Goal: Communication & Community: Answer question/provide support

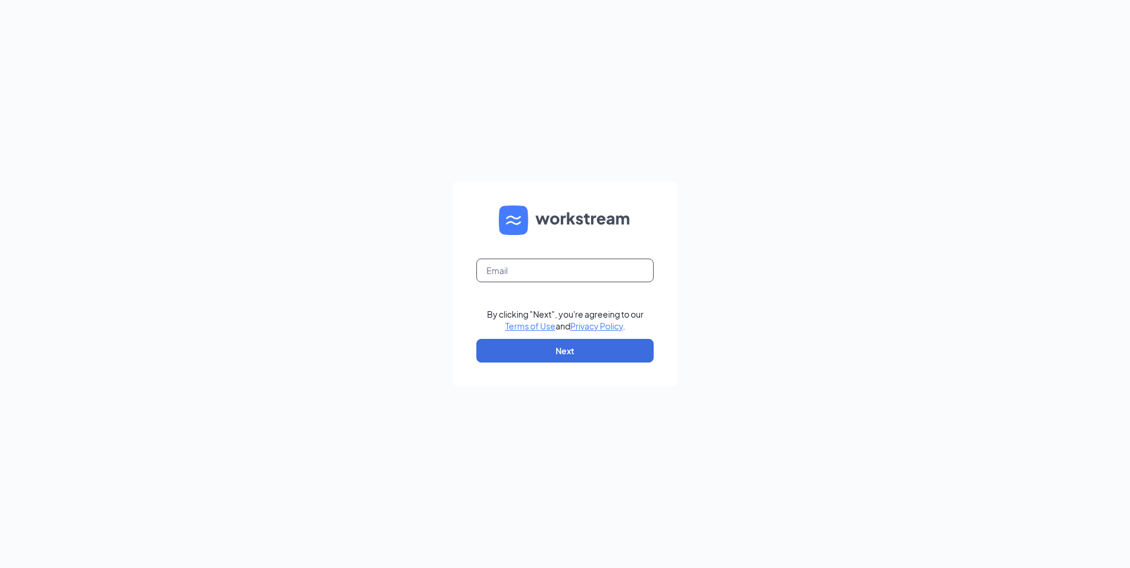
click at [587, 265] on input "text" at bounding box center [564, 271] width 177 height 24
type input "itzel89.wingstop@gmail.com"
click at [561, 352] on button "Next" at bounding box center [564, 351] width 177 height 24
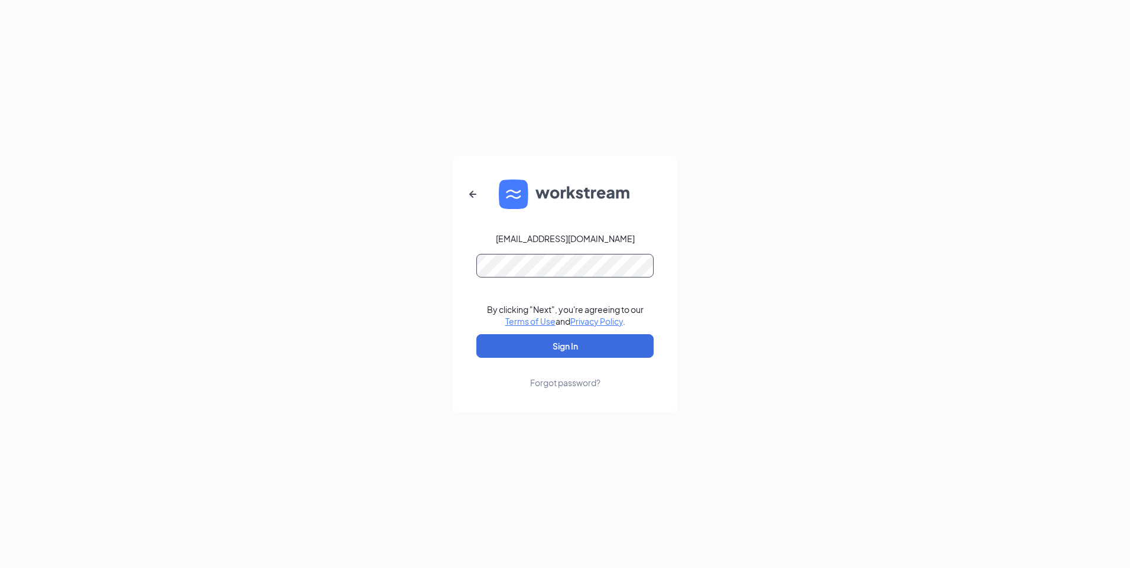
click at [476, 334] on button "Sign In" at bounding box center [564, 346] width 177 height 24
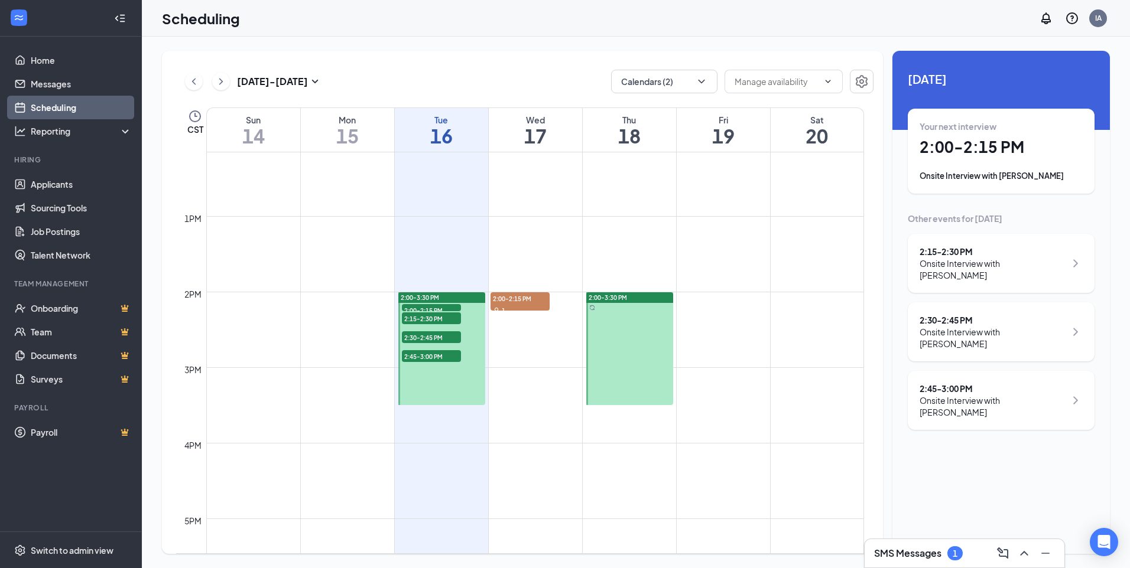
scroll to position [935, 0]
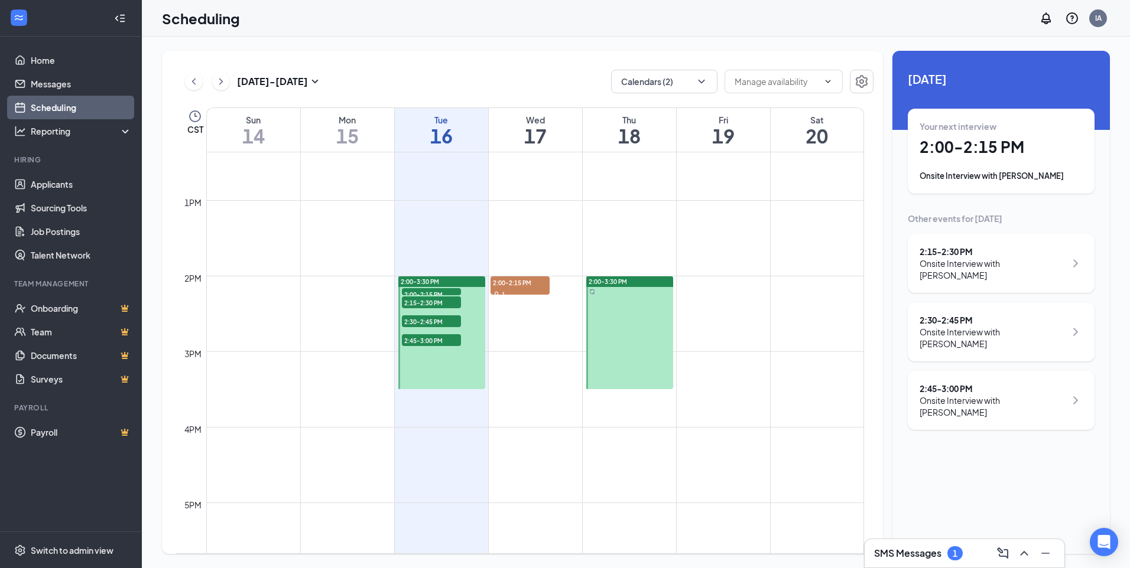
click at [1009, 149] on h1 "2:00 - 2:15 PM" at bounding box center [1000, 147] width 163 height 20
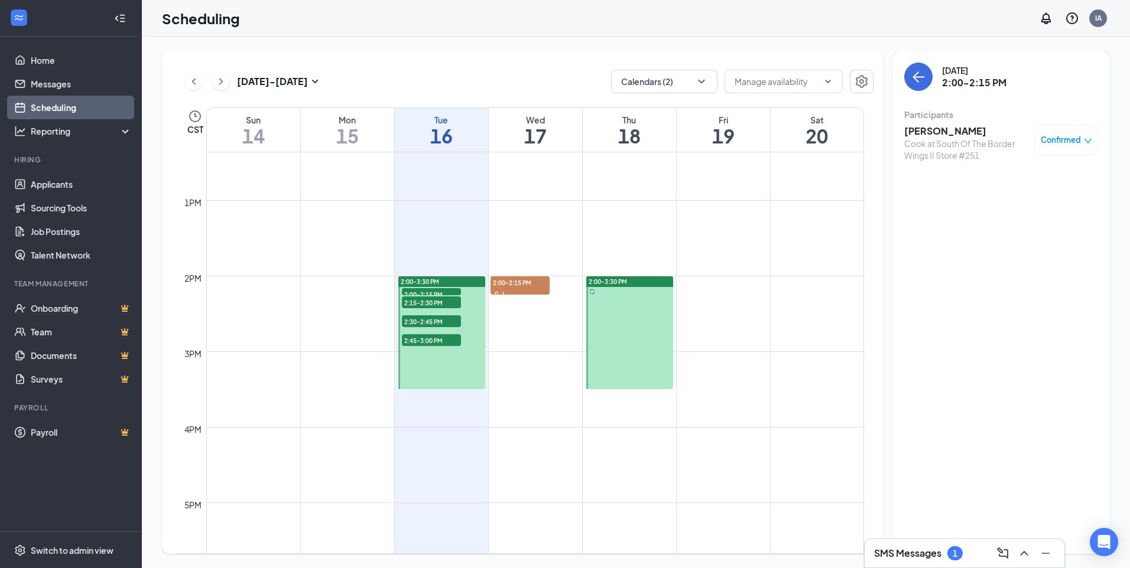
click at [1017, 175] on div "Tuesday, Sep 16 2:00-2:15 PM Participants Juan Benitez Cook at South Of The Bor…" at bounding box center [1000, 302] width 217 height 503
click at [933, 132] on h3 "Juan Benitez" at bounding box center [966, 131] width 124 height 13
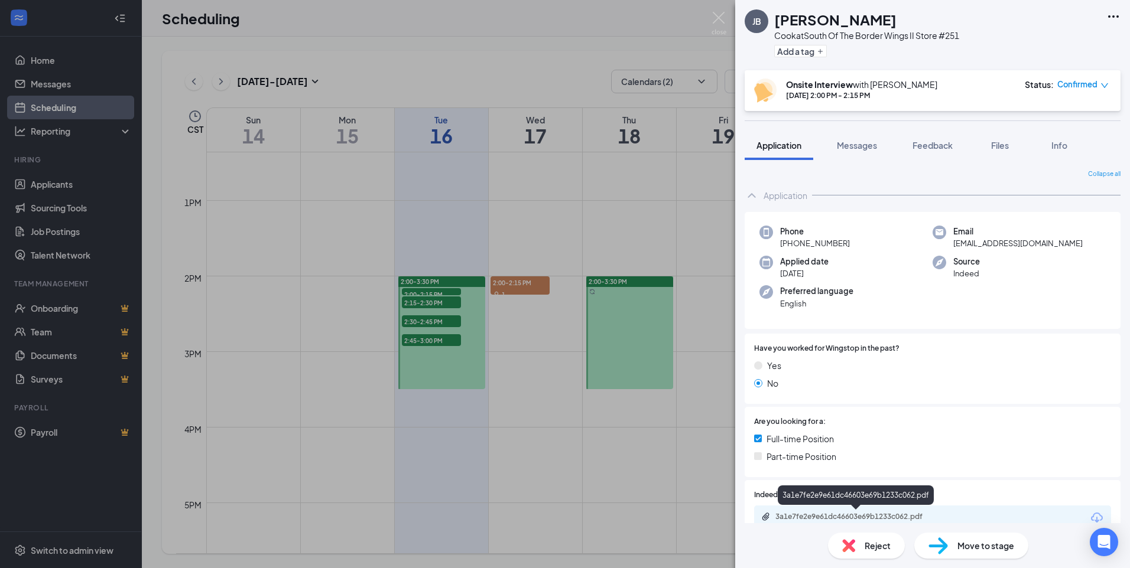
click at [821, 513] on div "3a1e7fe2e9e61dc46603e69b1233c062.pdf" at bounding box center [857, 516] width 165 height 9
click at [720, 16] on img at bounding box center [718, 23] width 15 height 23
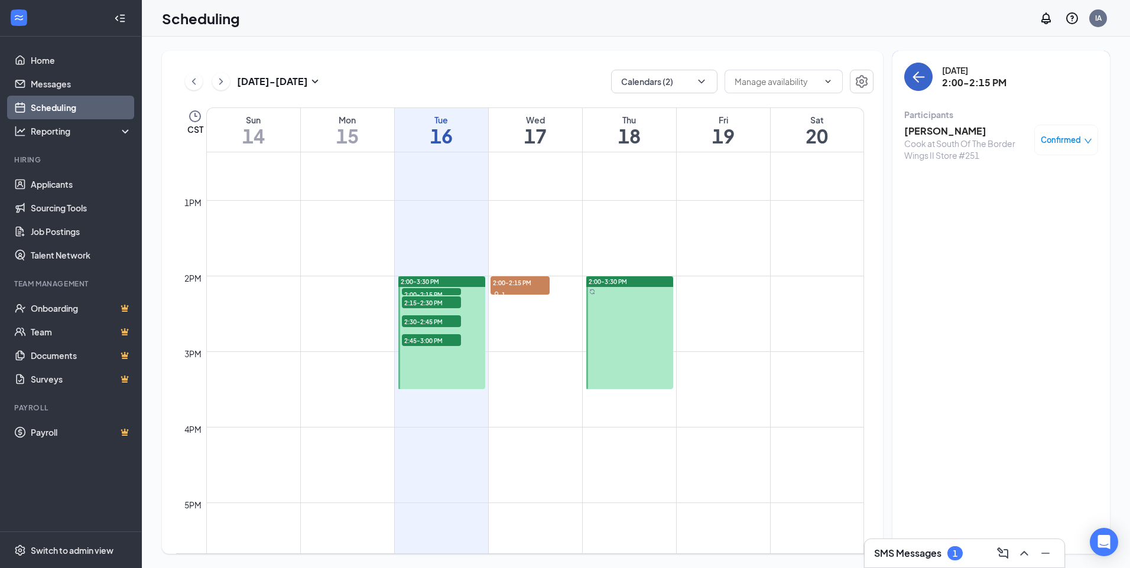
click at [922, 82] on icon "ArrowLeft" at bounding box center [918, 77] width 14 height 14
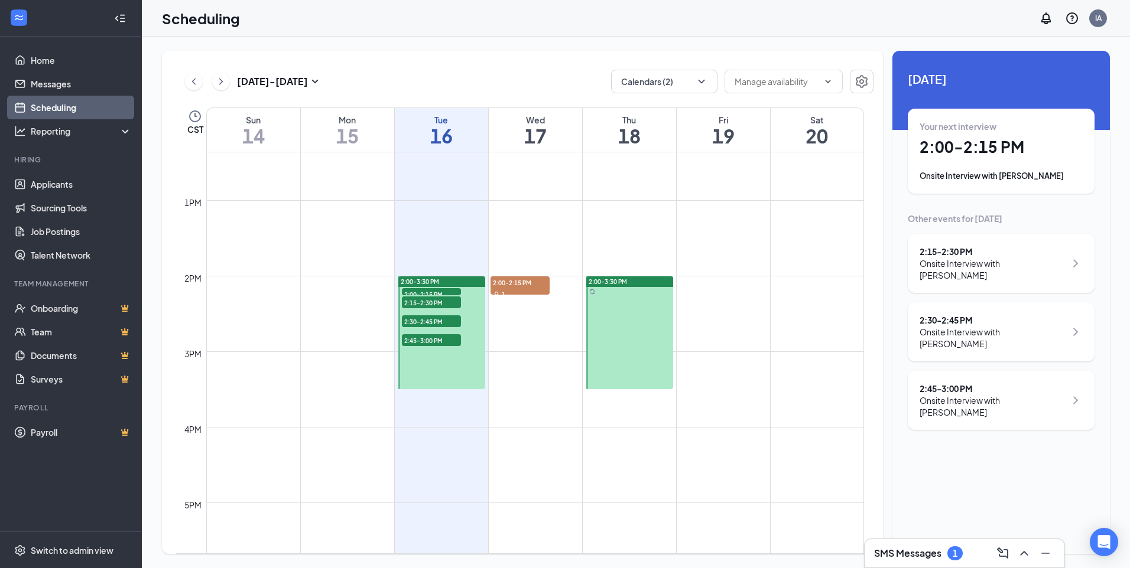
click at [967, 258] on div "Onsite Interview with Susie Parra" at bounding box center [992, 270] width 146 height 24
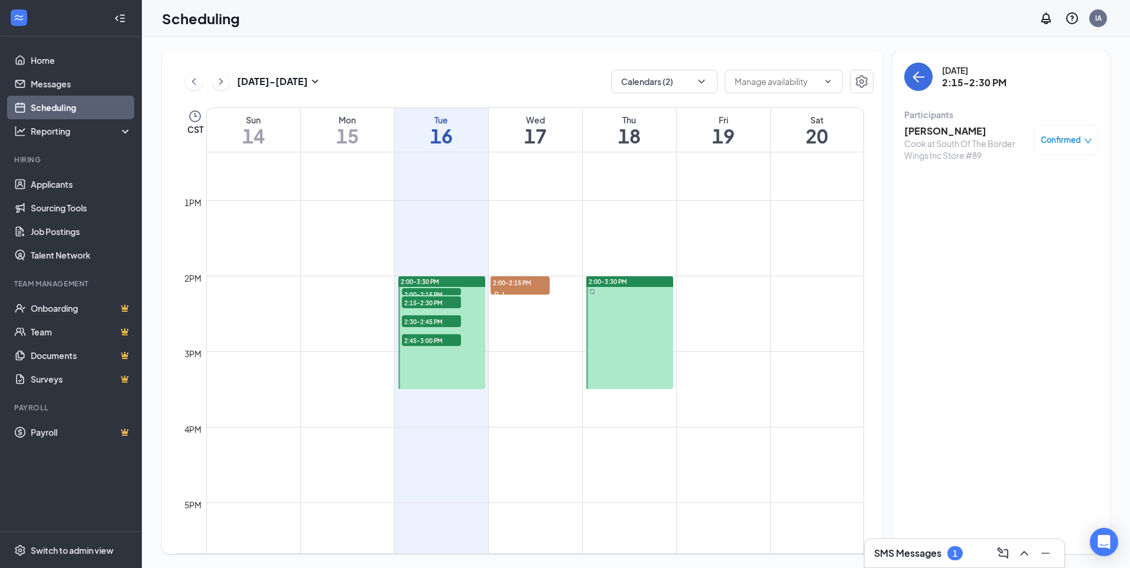
click at [938, 136] on h3 "Susie Parra" at bounding box center [966, 131] width 124 height 13
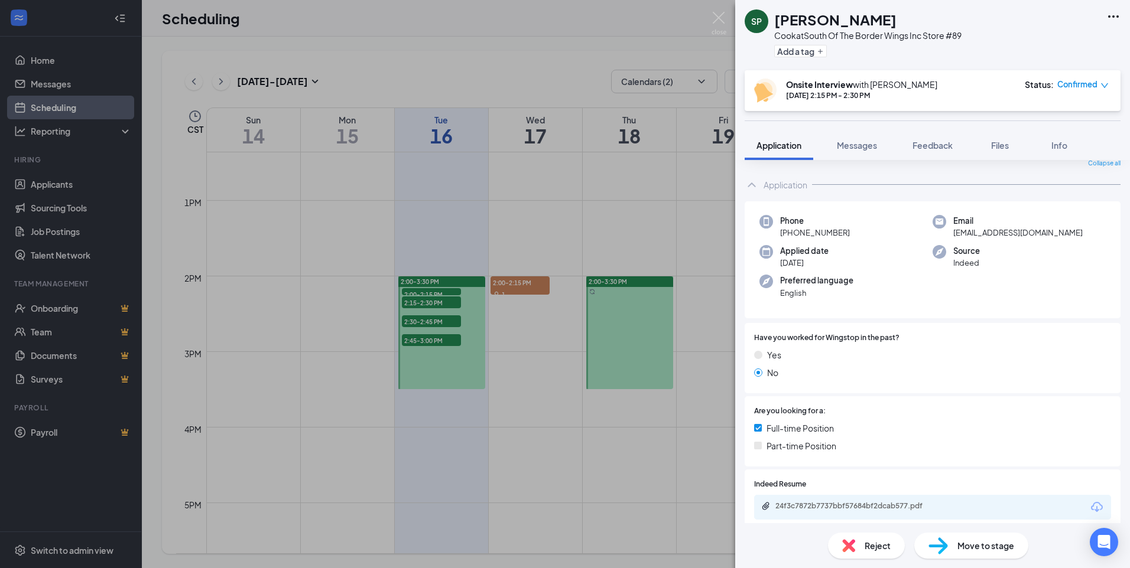
scroll to position [118, 0]
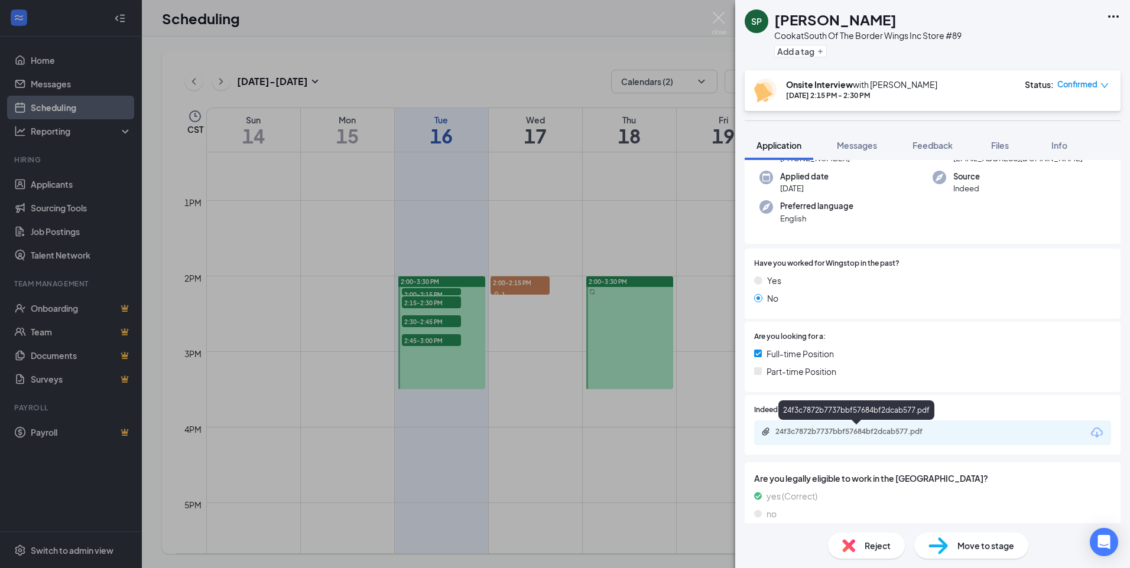
click at [851, 428] on div "24f3c7872b7737bbf57684bf2dcab577.pdf" at bounding box center [857, 431] width 165 height 9
click at [716, 12] on img at bounding box center [718, 23] width 15 height 23
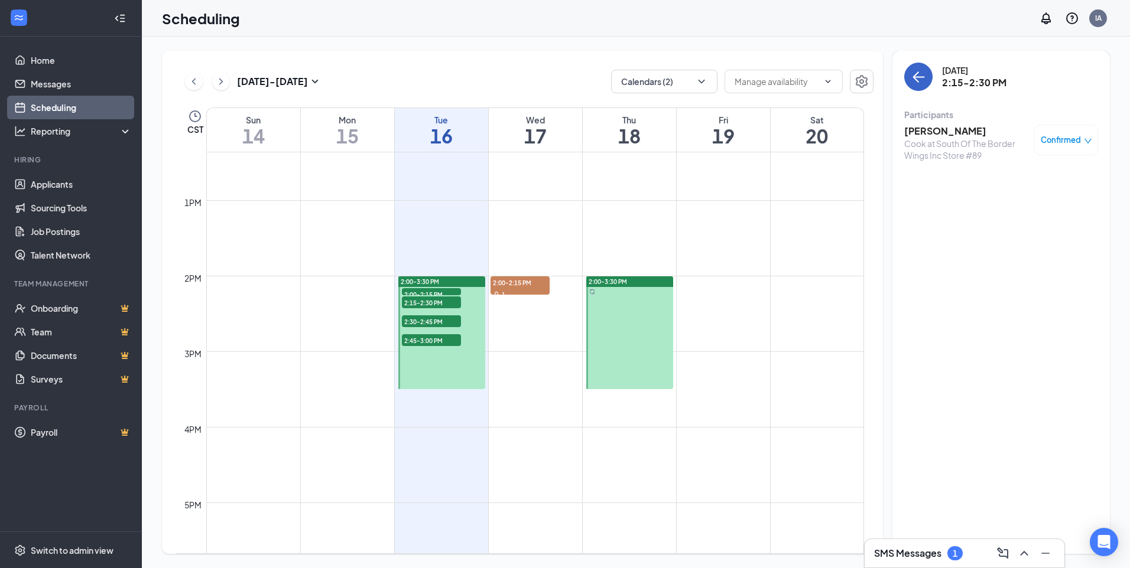
click at [926, 76] on button "back-button" at bounding box center [918, 77] width 28 height 28
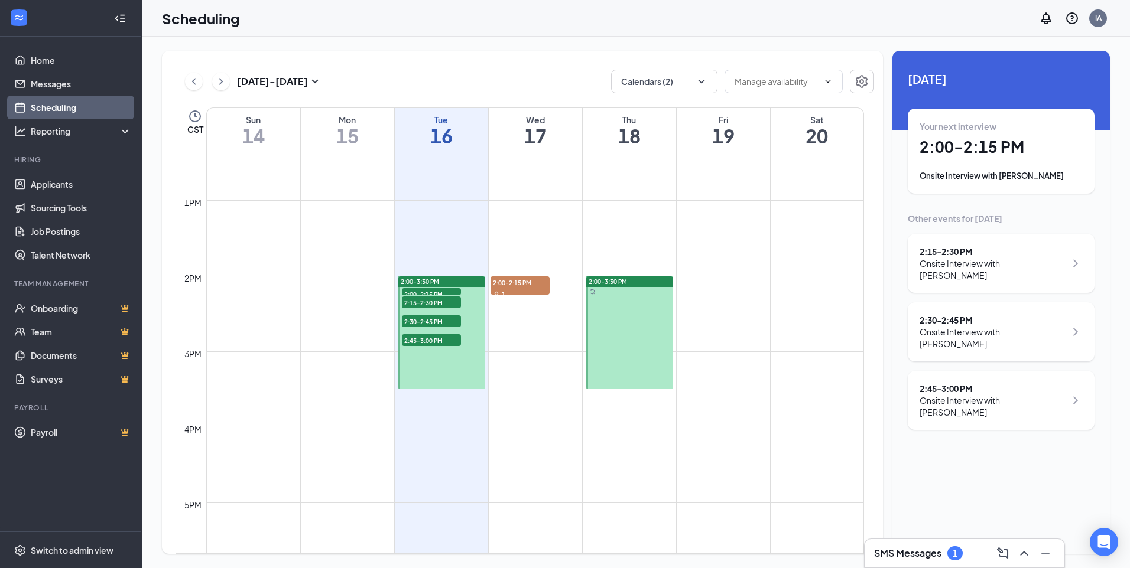
click at [966, 314] on div "2:30 - 2:45 PM" at bounding box center [992, 320] width 146 height 12
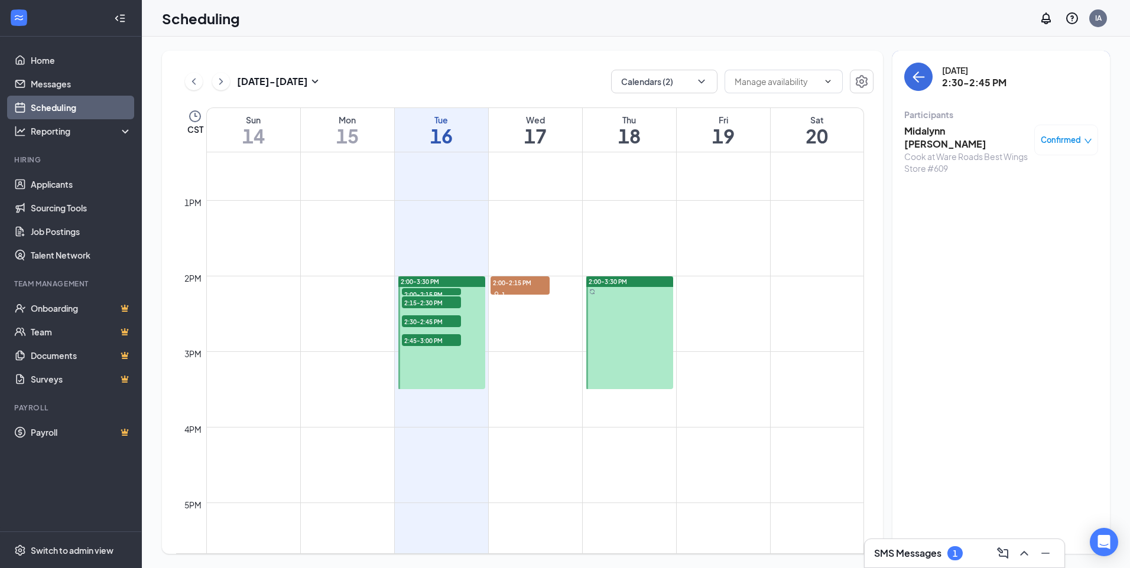
drag, startPoint x: 966, startPoint y: 311, endPoint x: 946, endPoint y: 129, distance: 183.1
click at [946, 129] on h3 "Midalynn Leal" at bounding box center [966, 138] width 124 height 26
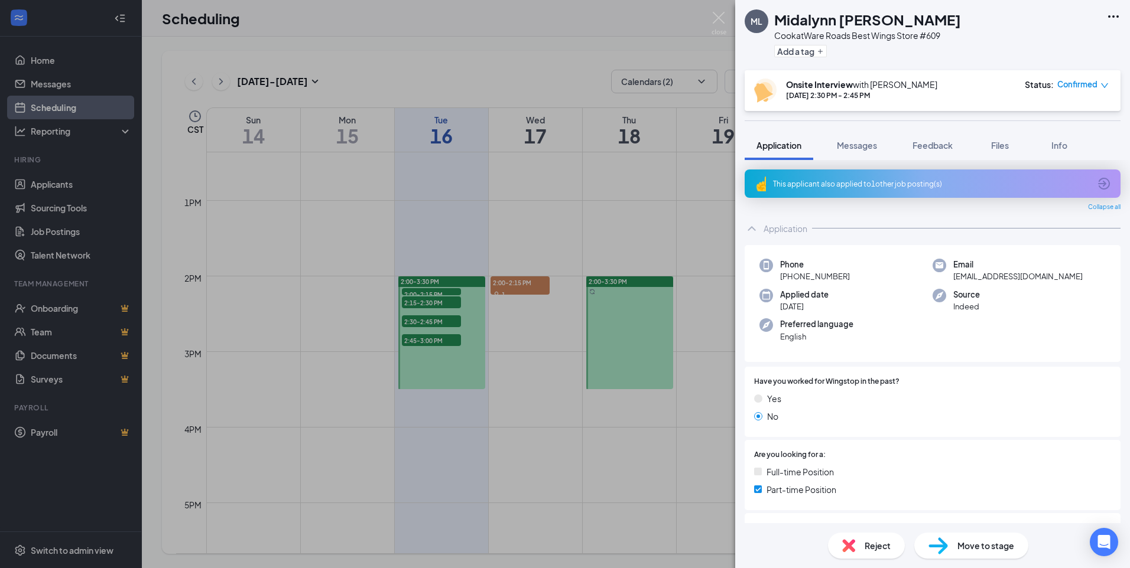
click at [1097, 185] on icon "ArrowCircle" at bounding box center [1104, 184] width 14 height 14
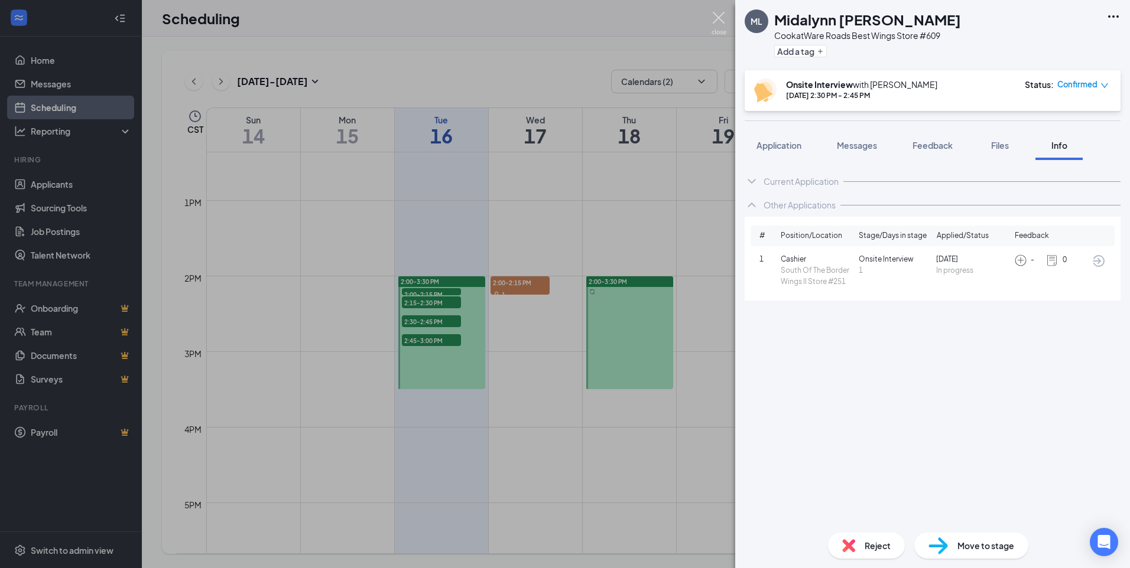
click at [713, 19] on img at bounding box center [718, 23] width 15 height 23
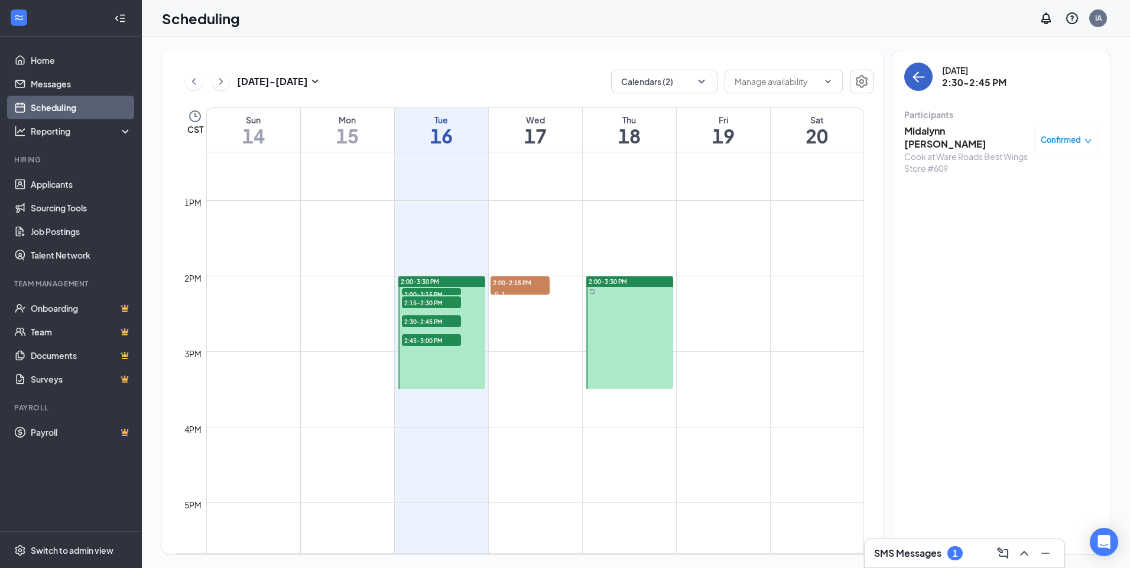
click at [915, 79] on icon "ArrowLeft" at bounding box center [918, 77] width 14 height 14
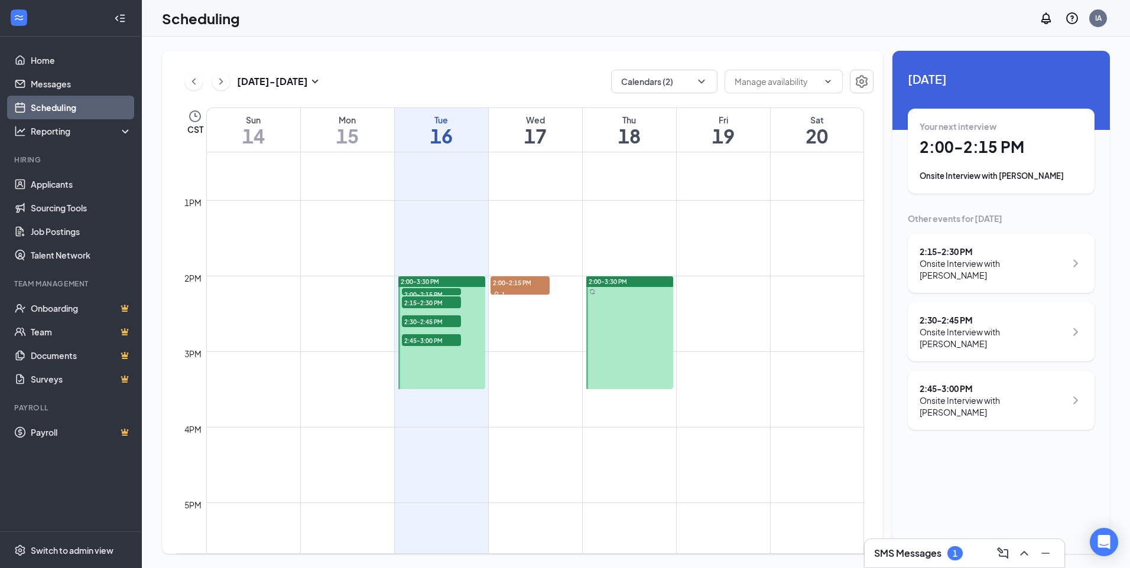
click at [1003, 252] on div "2:15 - 2:30 PM" at bounding box center [992, 252] width 146 height 12
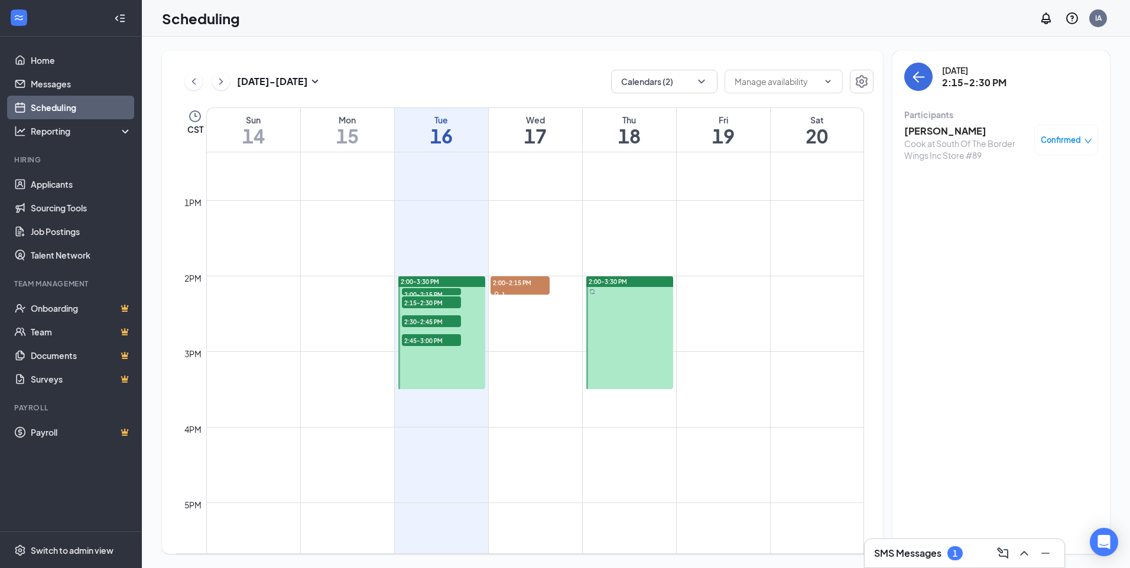
click at [936, 136] on h3 "Susie Parra" at bounding box center [966, 131] width 124 height 13
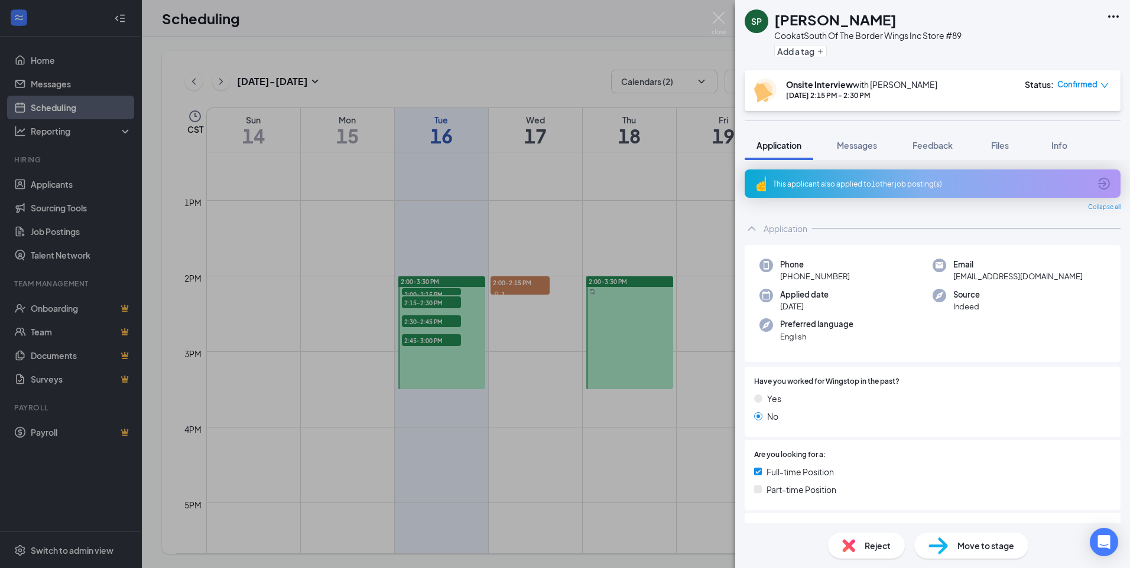
click at [1102, 186] on div "This applicant also applied to 1 other job posting(s)" at bounding box center [932, 184] width 376 height 28
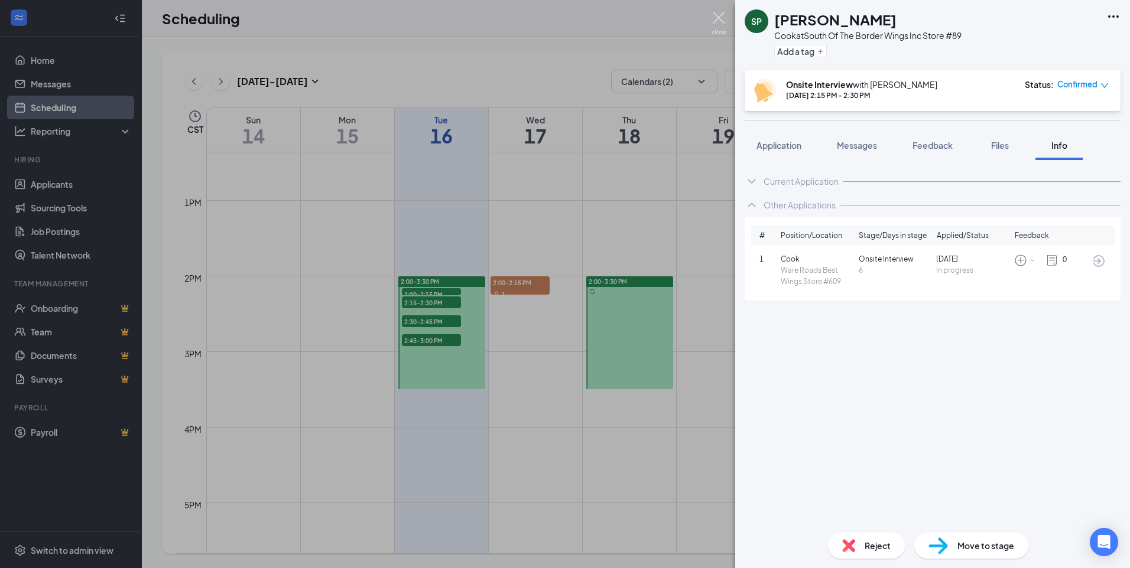
click at [721, 17] on img at bounding box center [718, 23] width 15 height 23
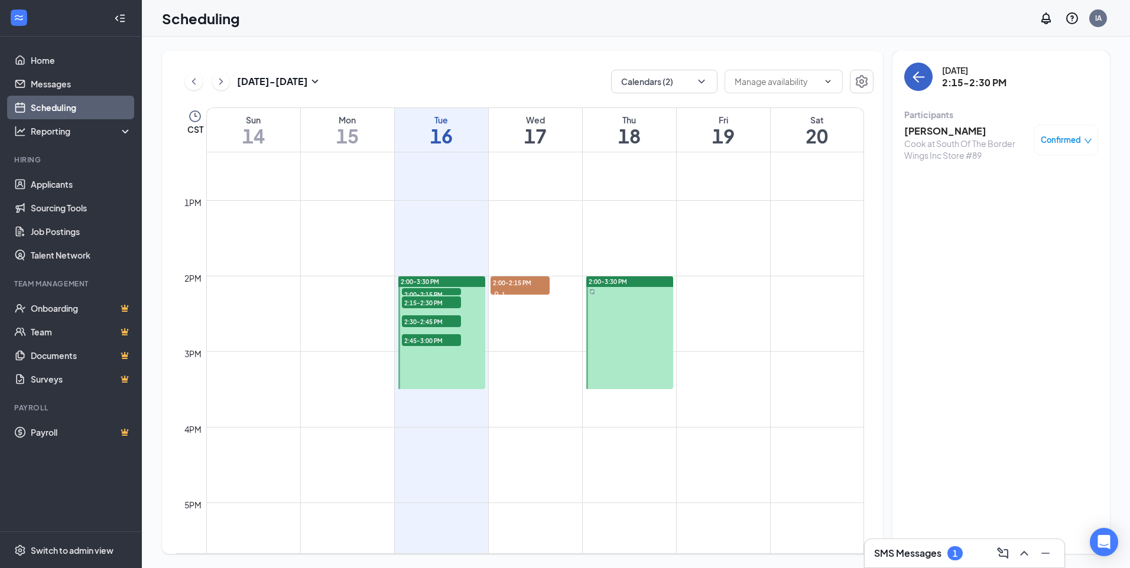
click at [917, 72] on icon "ArrowLeft" at bounding box center [918, 77] width 14 height 14
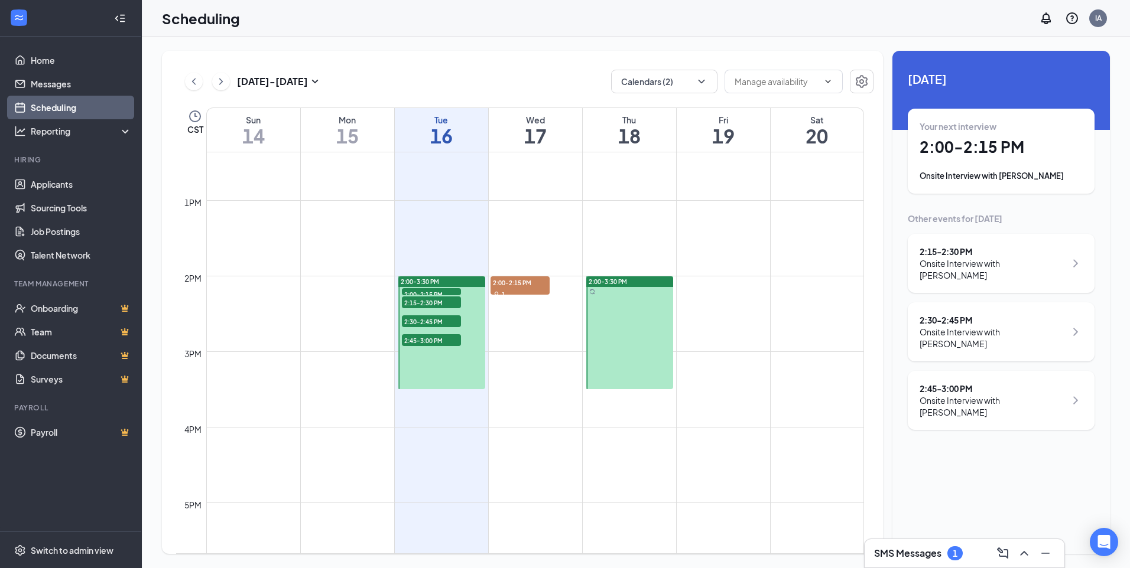
click at [973, 147] on h1 "2:00 - 2:15 PM" at bounding box center [1000, 147] width 163 height 20
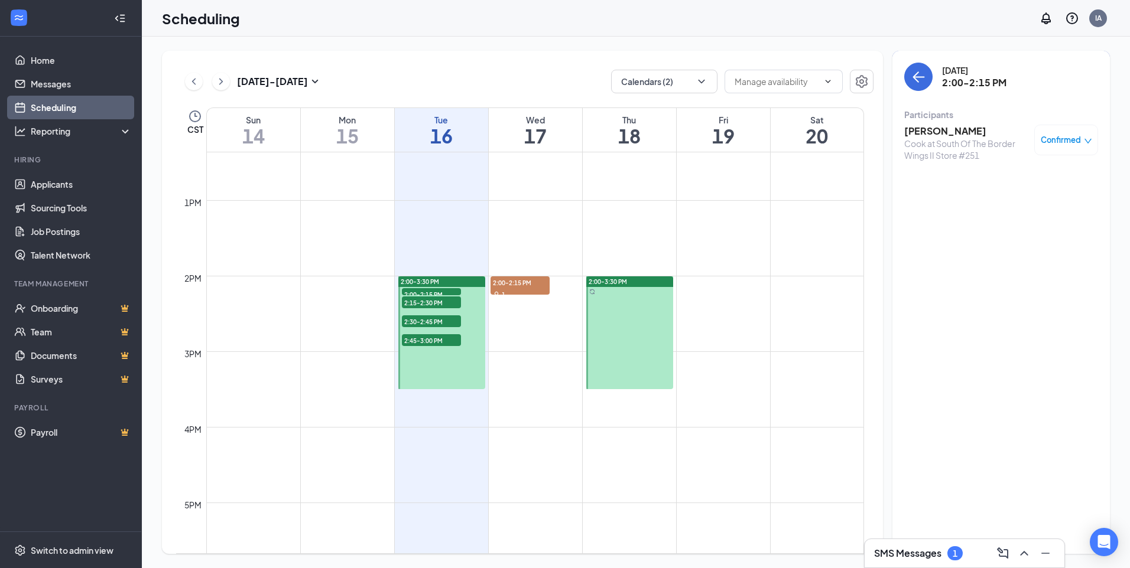
click at [953, 128] on h3 "Juan Benitez" at bounding box center [966, 131] width 124 height 13
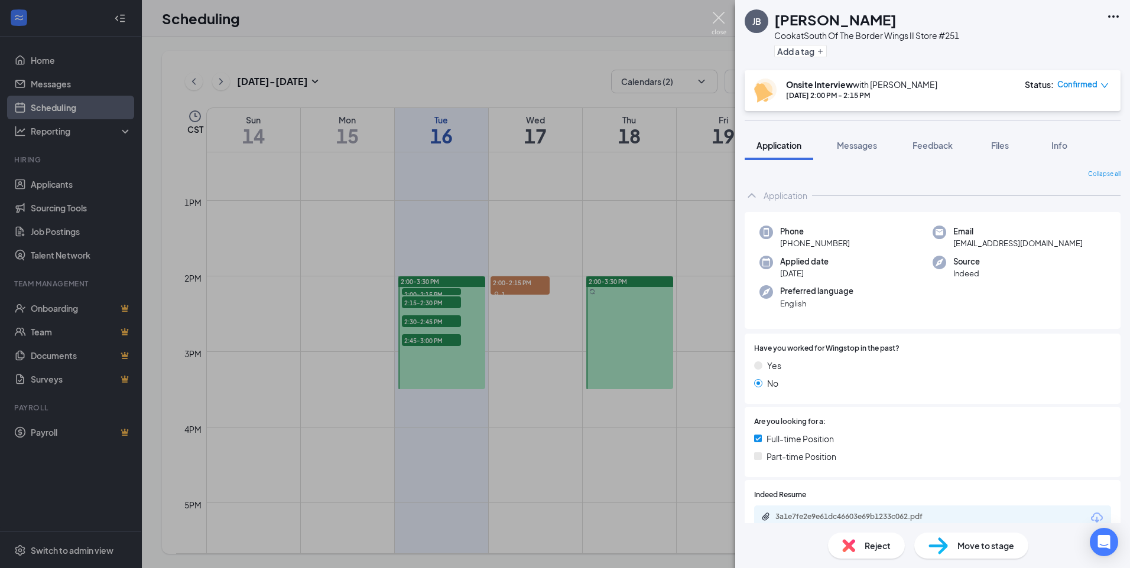
click at [718, 20] on img at bounding box center [718, 23] width 15 height 23
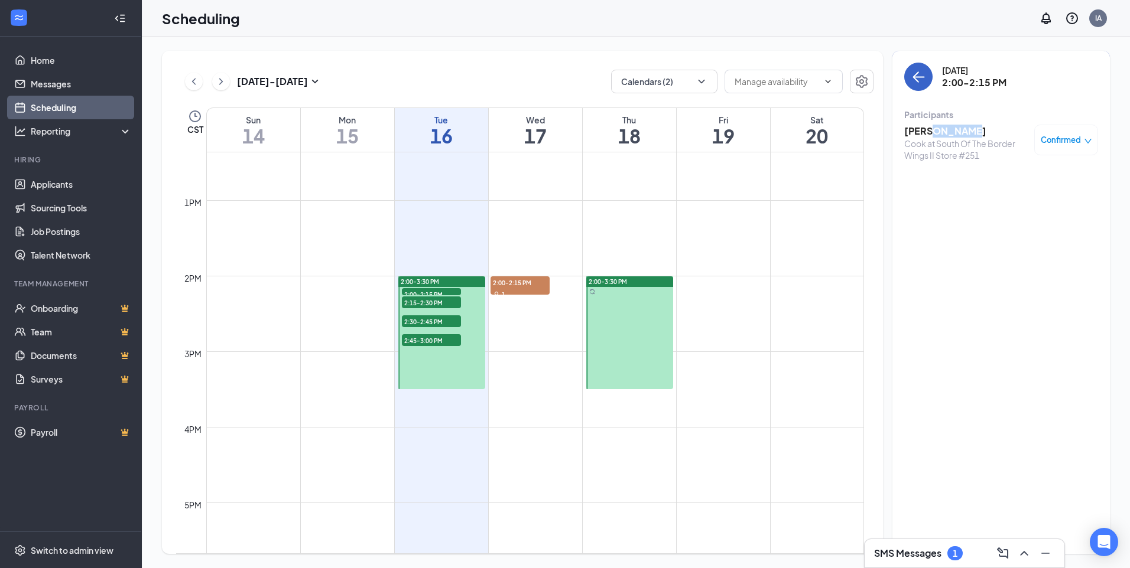
click at [921, 76] on icon "ArrowLeft" at bounding box center [918, 77] width 14 height 14
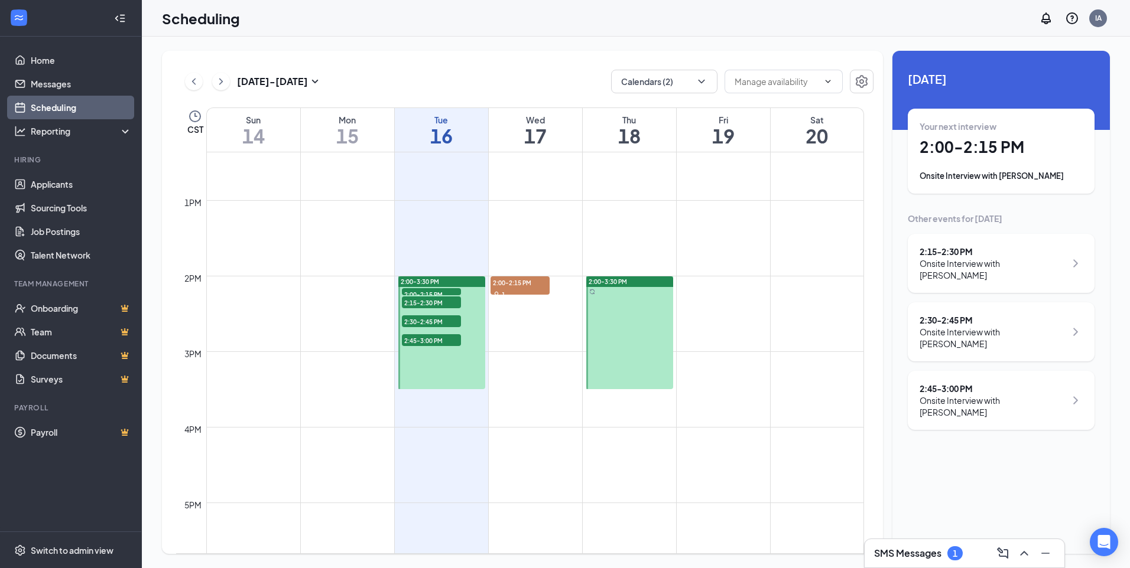
click at [997, 314] on div "2:30 - 2:45 PM" at bounding box center [992, 320] width 146 height 12
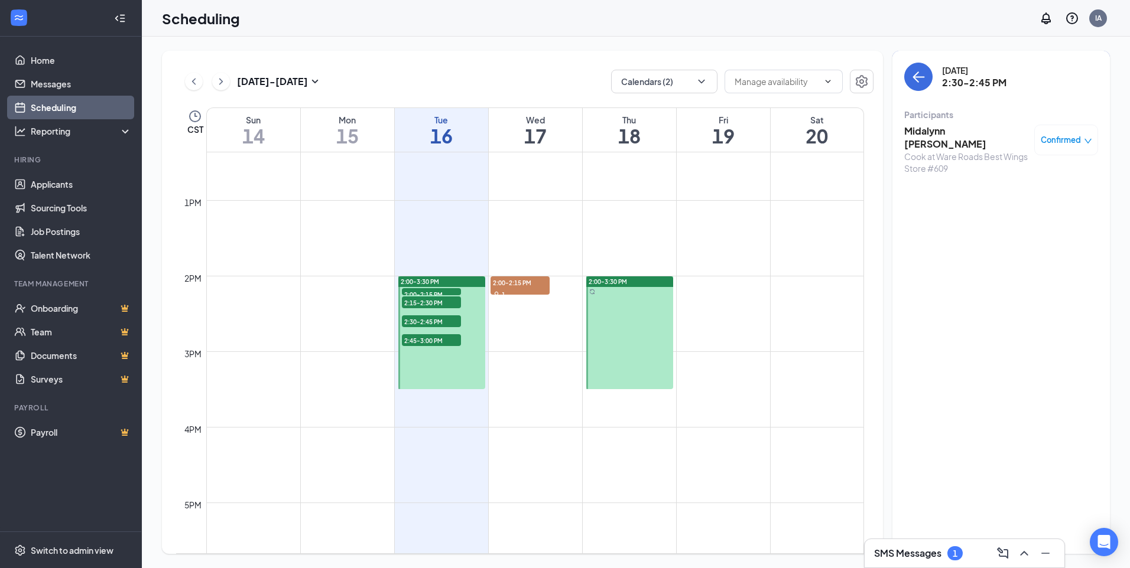
click at [941, 132] on h3 "Midalynn Leal" at bounding box center [966, 138] width 124 height 26
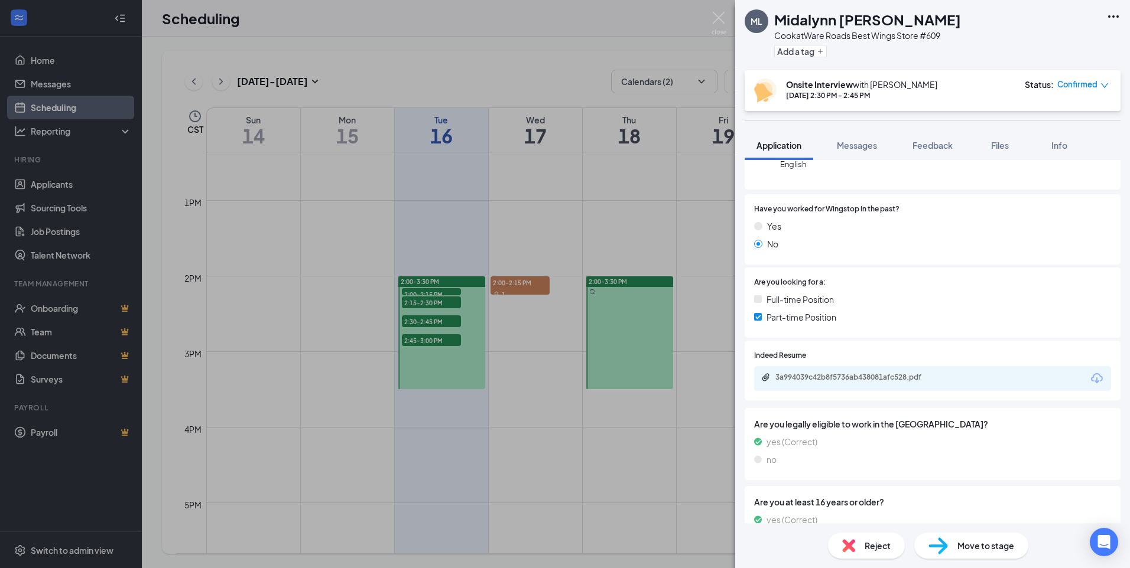
scroll to position [177, 0]
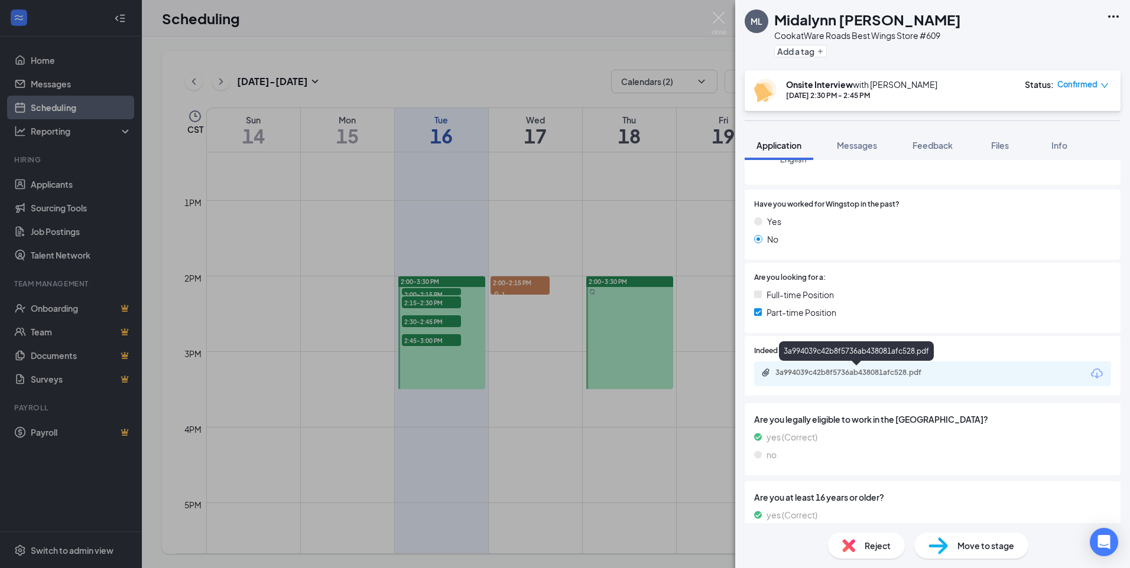
click at [858, 375] on div "3a994039c42b8f5736ab438081afc528.pdf" at bounding box center [857, 372] width 165 height 9
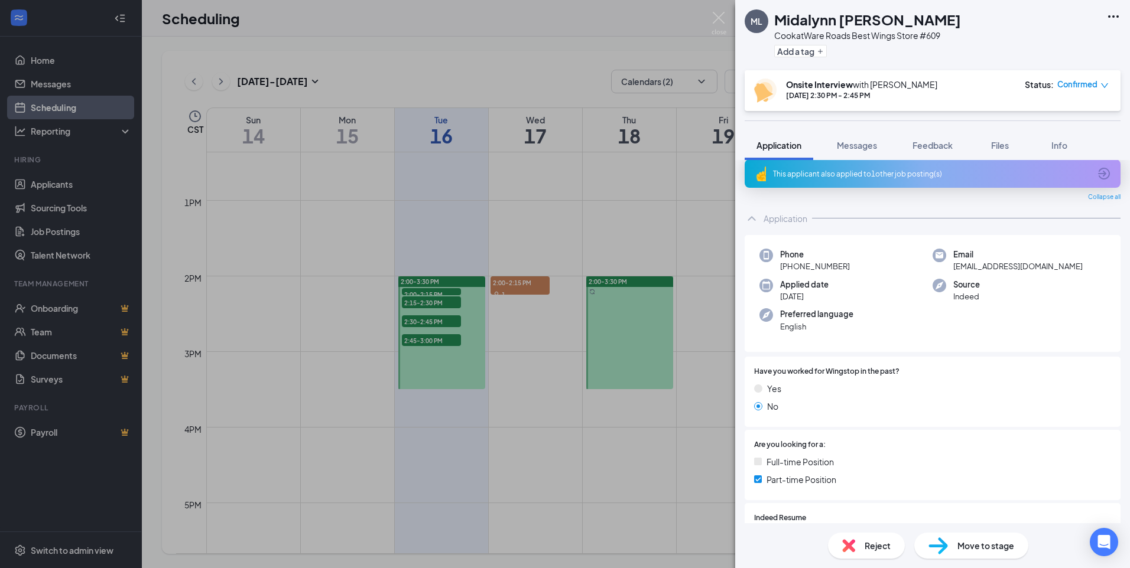
scroll to position [0, 0]
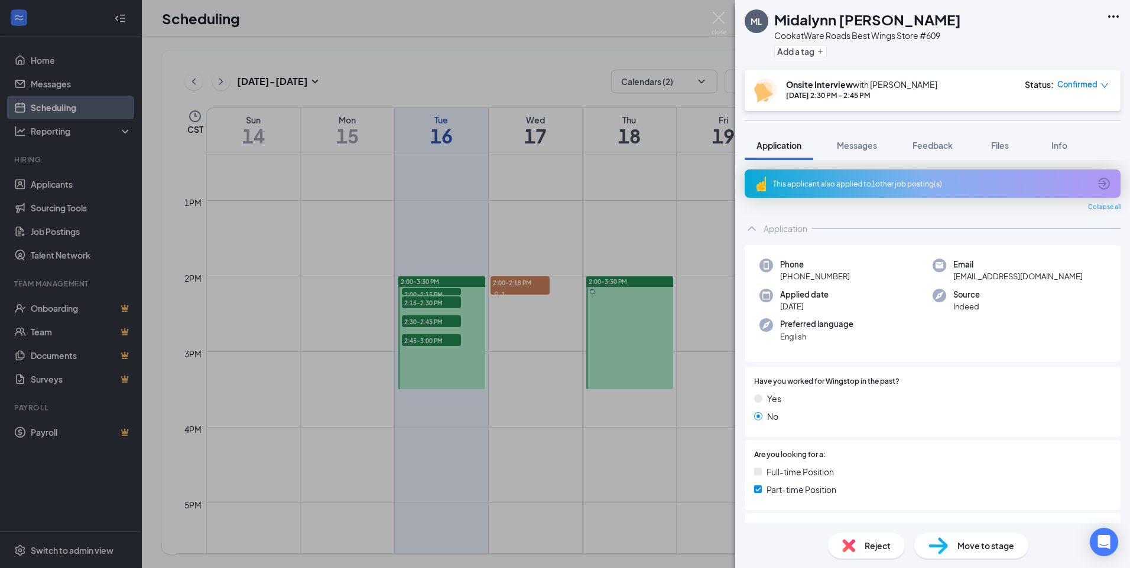
click at [947, 184] on div "This applicant also applied to 1 other job posting(s)" at bounding box center [931, 184] width 317 height 10
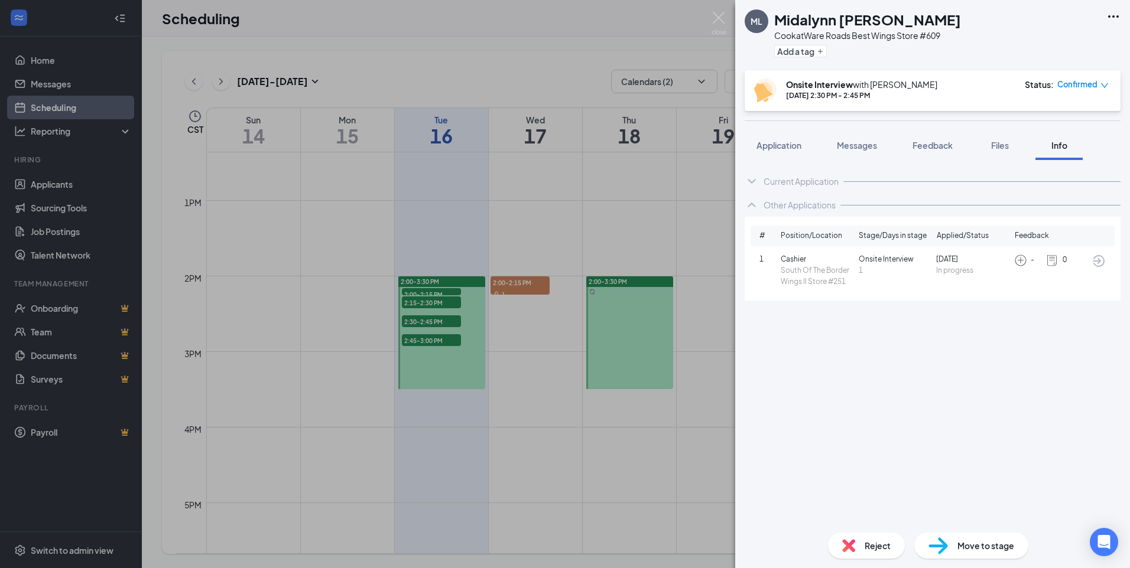
click at [805, 276] on span "South Of The Border Wings II Store #251" at bounding box center [817, 276] width 73 height 22
click at [951, 264] on span "[DATE]" at bounding box center [972, 259] width 73 height 11
click at [715, 17] on img at bounding box center [718, 23] width 15 height 23
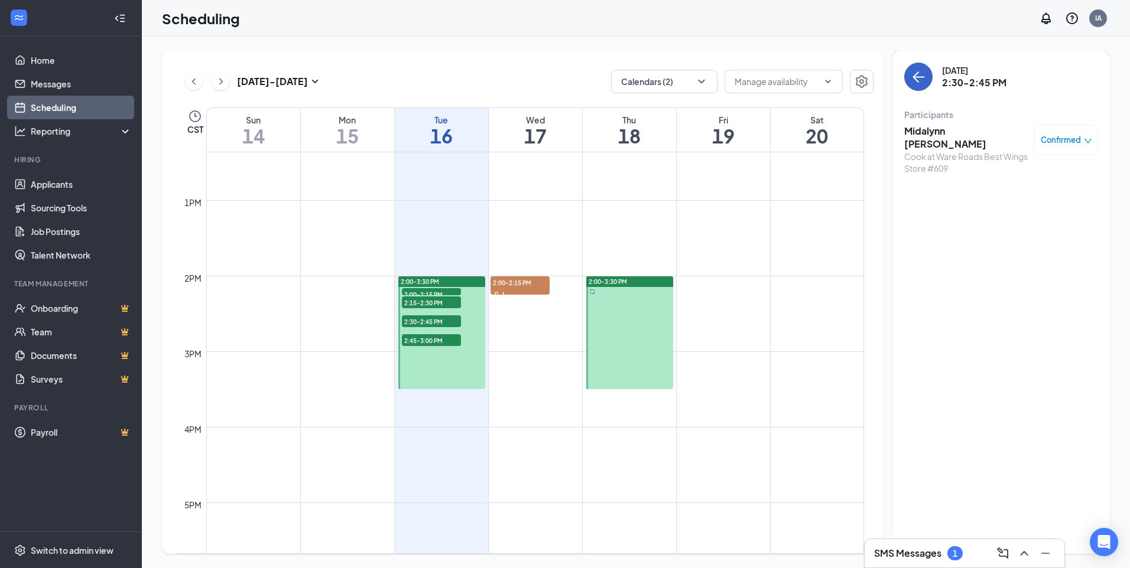
click at [916, 87] on button "back-button" at bounding box center [918, 77] width 28 height 28
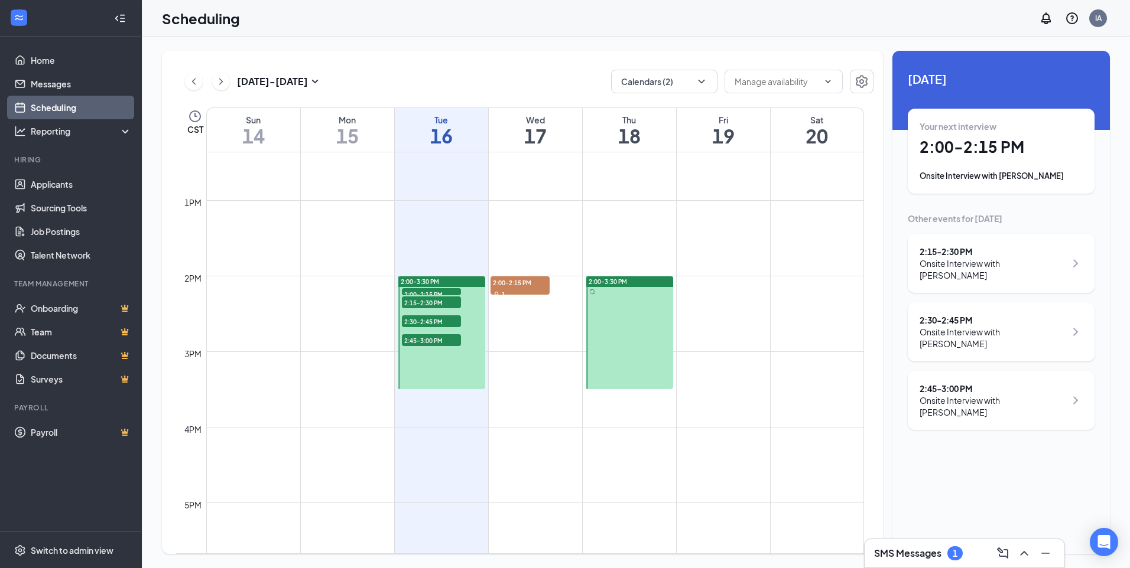
click at [989, 395] on div "Onsite Interview with Monica Reyes" at bounding box center [992, 407] width 146 height 24
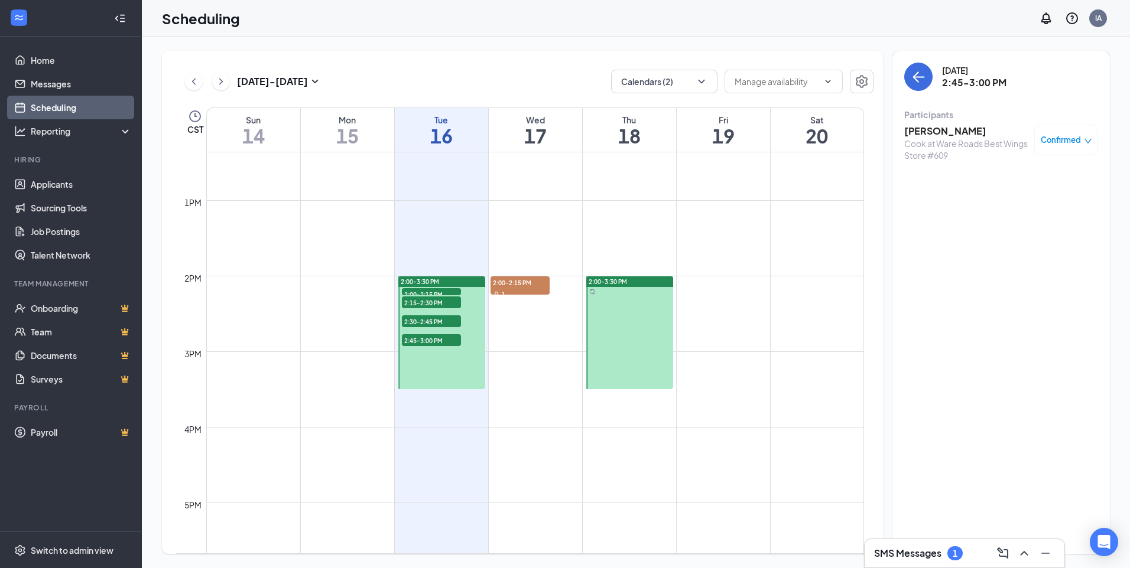
click at [957, 129] on h3 "[PERSON_NAME]" at bounding box center [966, 131] width 124 height 13
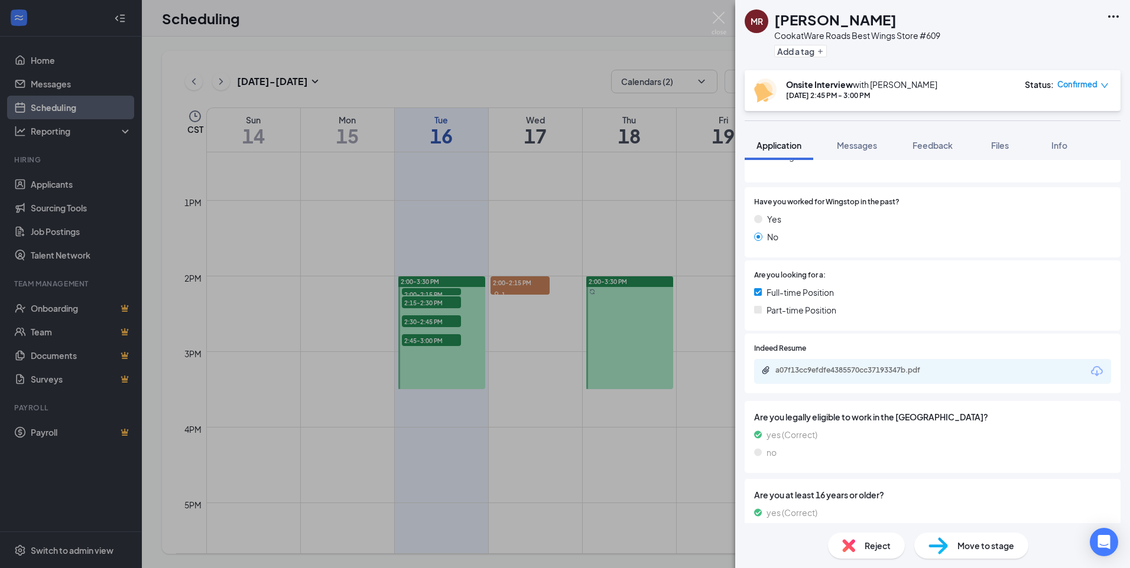
scroll to position [210, 0]
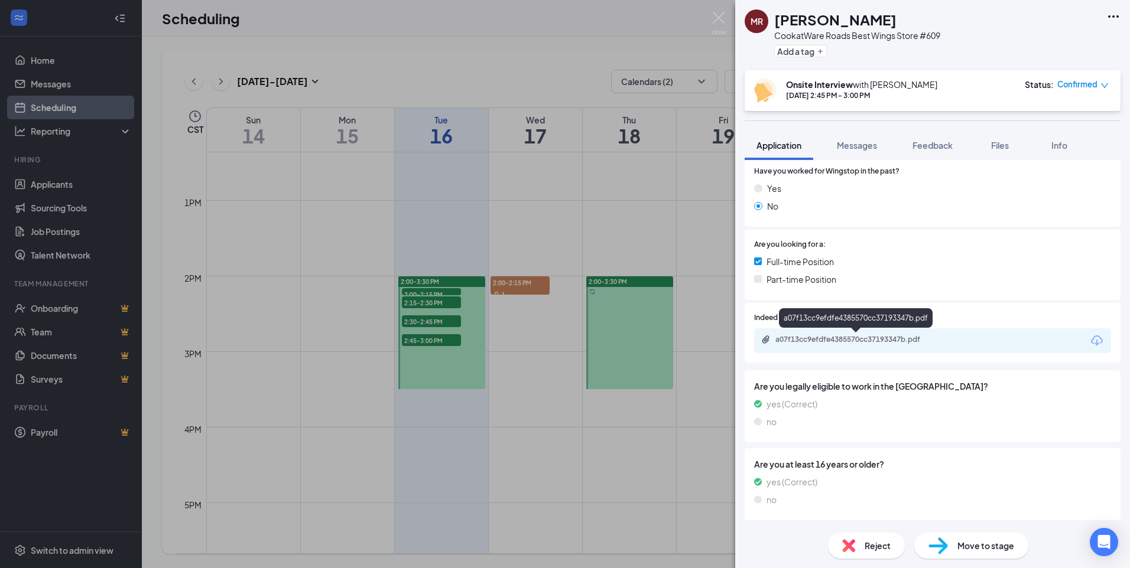
click at [876, 337] on div "a07f13cc9efdfe4385570cc37193347b.pdf" at bounding box center [857, 339] width 165 height 9
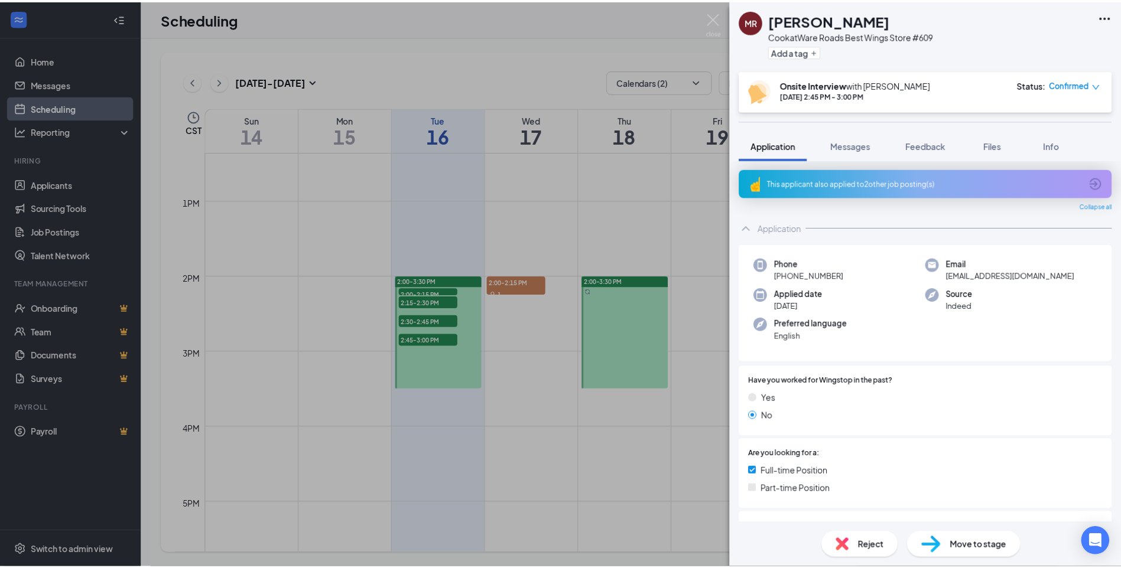
scroll to position [0, 0]
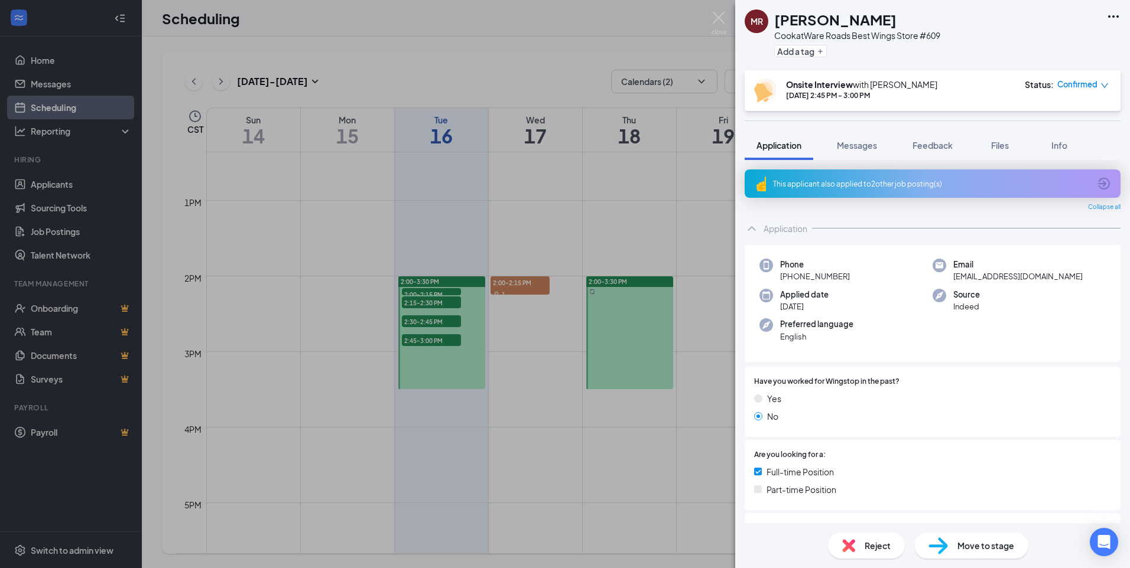
click at [979, 188] on div "This applicant also applied to 2 other job posting(s)" at bounding box center [931, 184] width 317 height 10
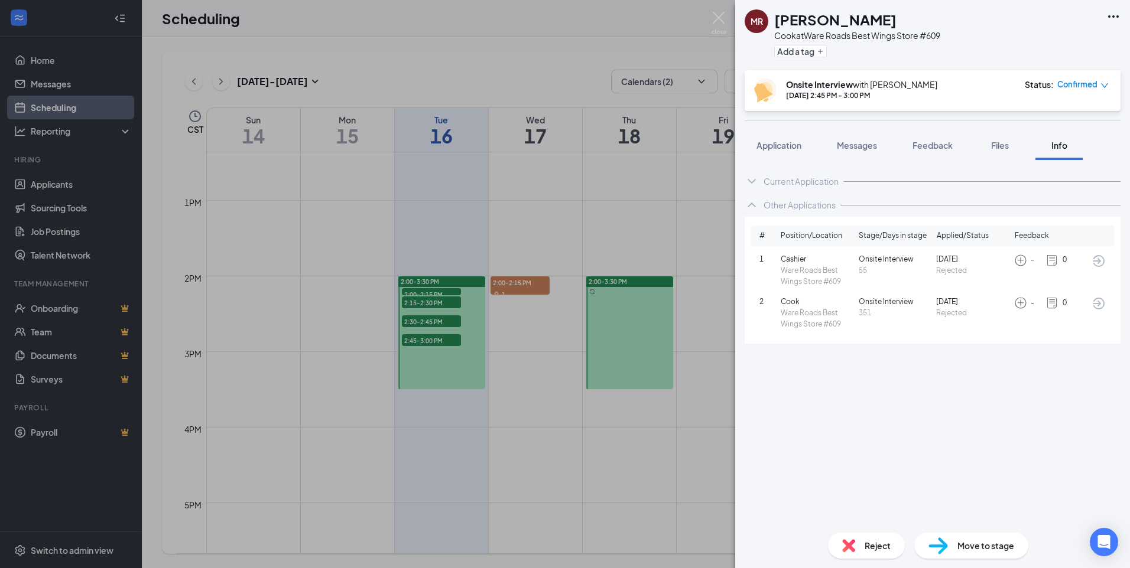
click at [903, 265] on span "55" at bounding box center [895, 270] width 73 height 11
click at [1095, 258] on icon "ArrowCircle" at bounding box center [1098, 261] width 14 height 14
click at [1112, 18] on icon "Ellipses" at bounding box center [1113, 16] width 14 height 14
click at [1042, 43] on link "View full application" at bounding box center [1050, 44] width 128 height 12
click at [781, 145] on span "Application" at bounding box center [778, 145] width 45 height 11
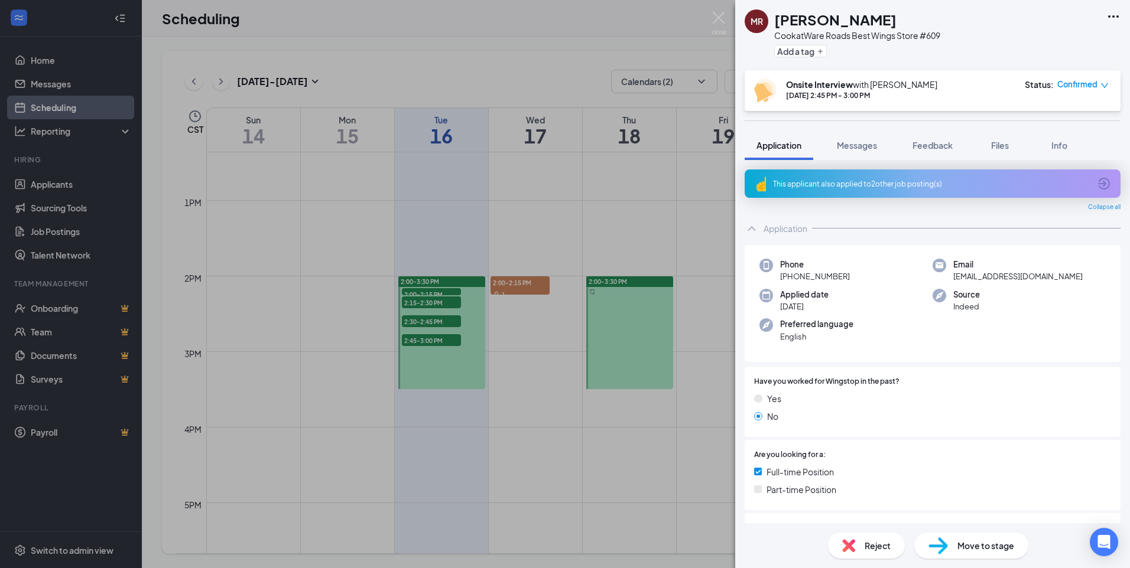
click at [991, 180] on div "This applicant also applied to 2 other job posting(s)" at bounding box center [931, 184] width 317 height 10
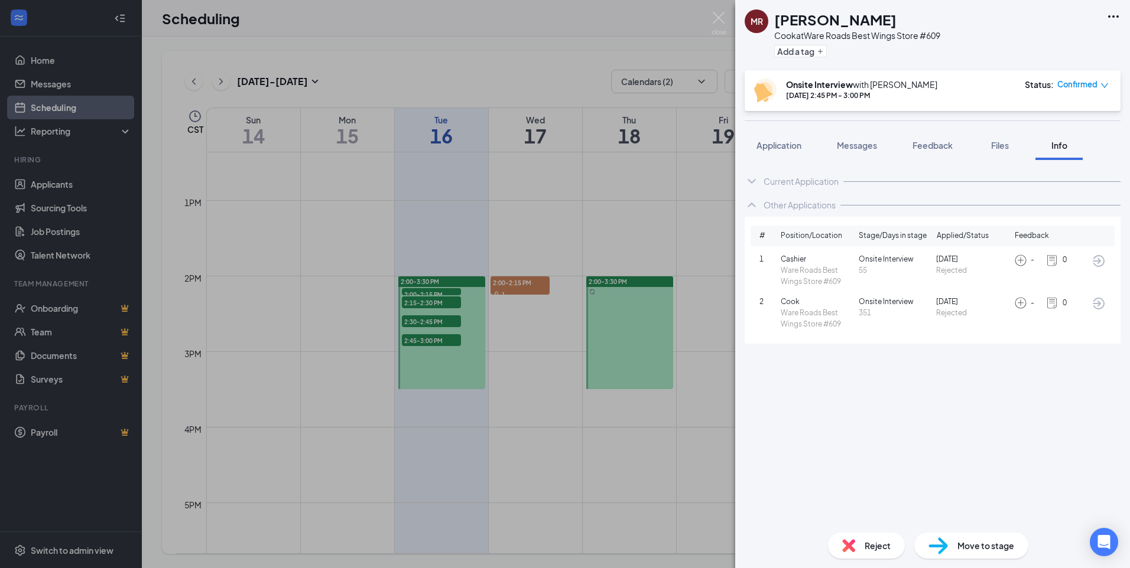
click at [939, 264] on span "Jul 22" at bounding box center [972, 259] width 73 height 11
click at [947, 262] on span "Jul 22" at bounding box center [972, 259] width 73 height 11
click at [1100, 261] on icon "ArrowCircle" at bounding box center [1099, 261] width 12 height 12
click at [723, 17] on img at bounding box center [718, 23] width 15 height 23
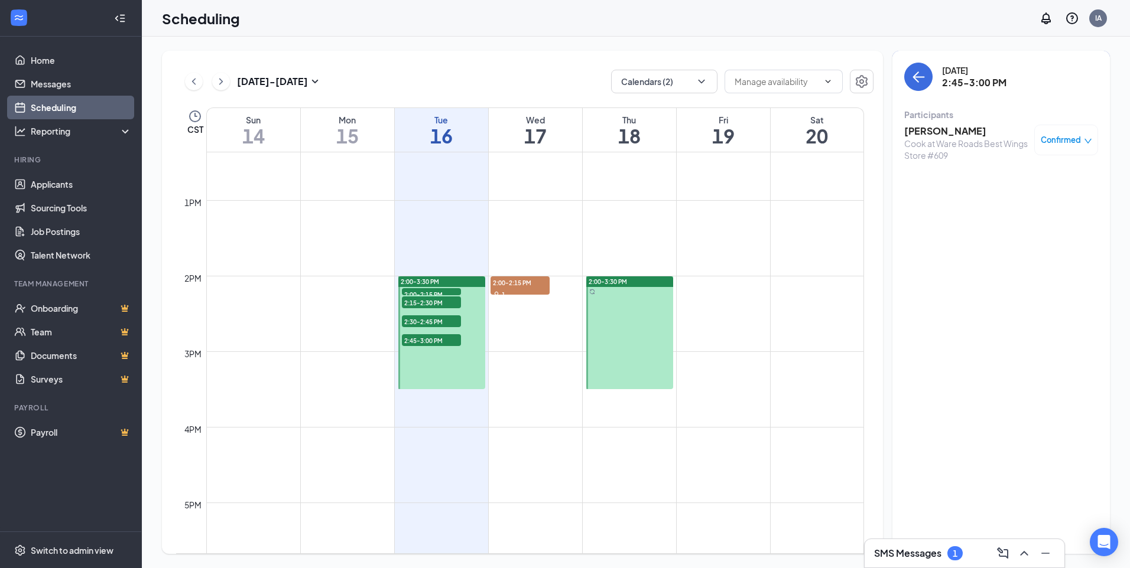
click at [909, 562] on div "SMS Messages 1" at bounding box center [964, 553] width 181 height 19
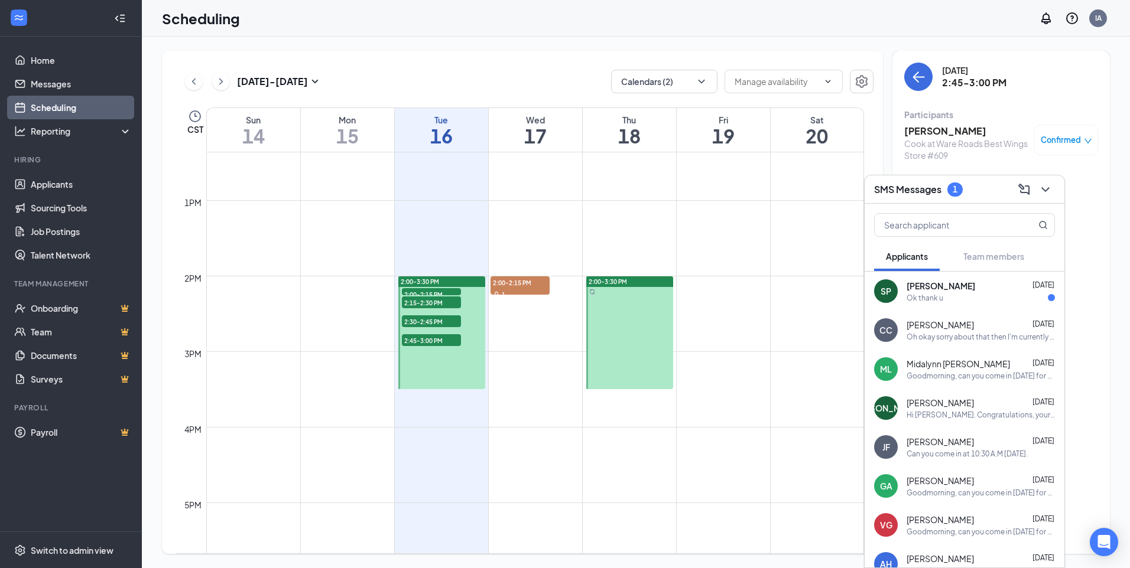
click at [973, 290] on div "Susie Parra Sep 15" at bounding box center [980, 286] width 148 height 12
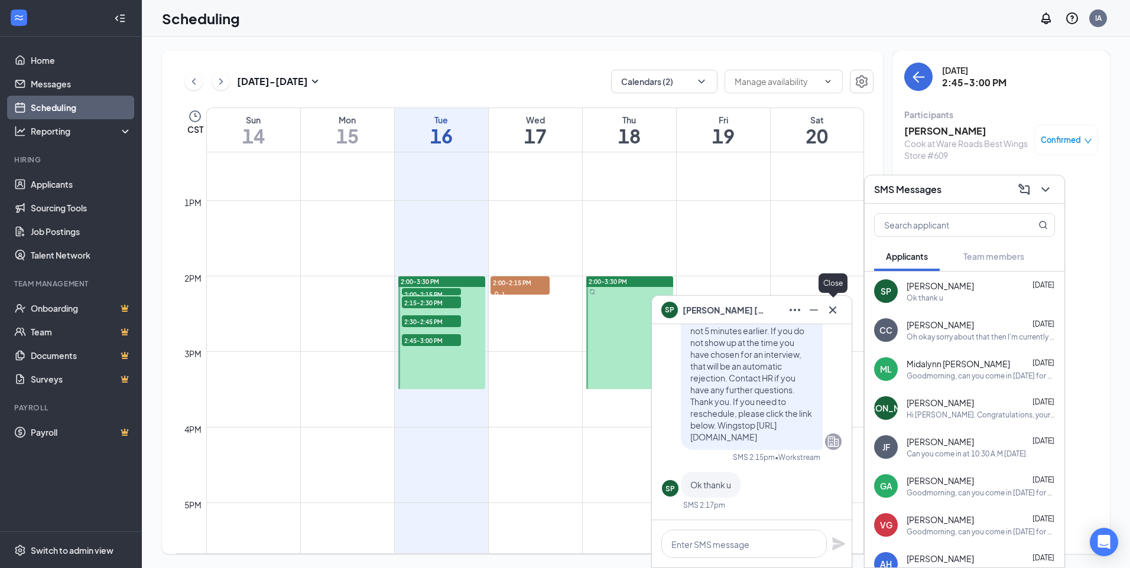
click at [833, 307] on icon "Cross" at bounding box center [832, 310] width 14 height 14
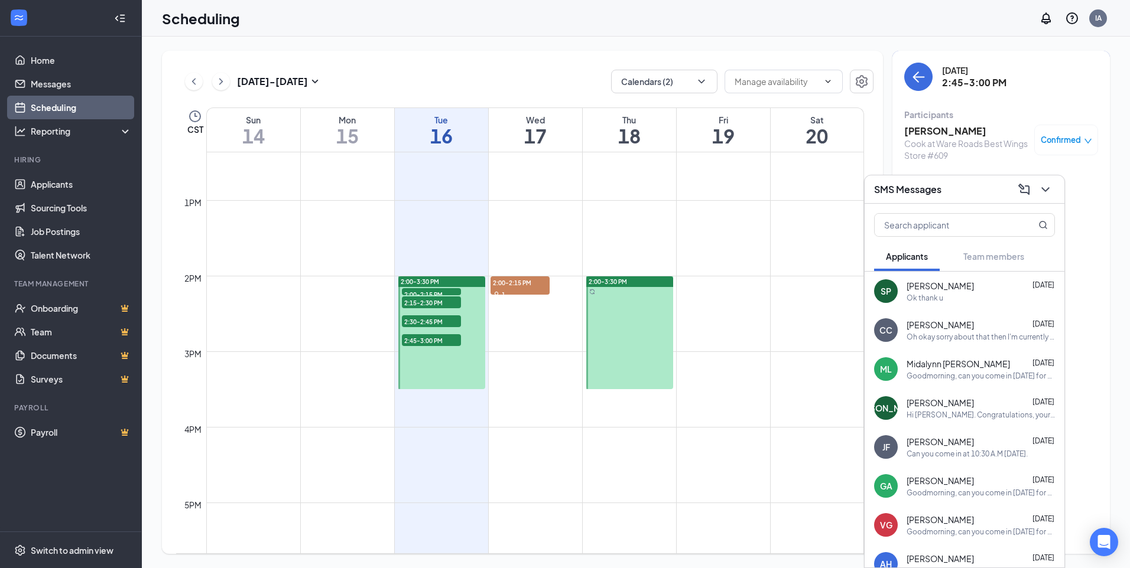
click at [974, 193] on div "SMS Messages" at bounding box center [964, 189] width 181 height 18
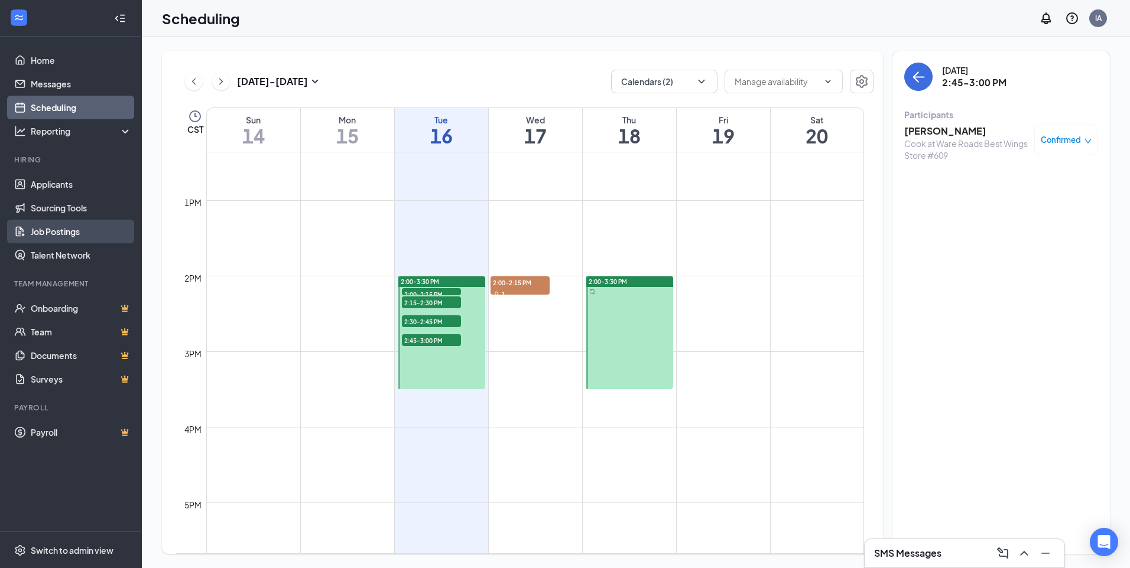
click at [83, 234] on link "Job Postings" at bounding box center [81, 232] width 101 height 24
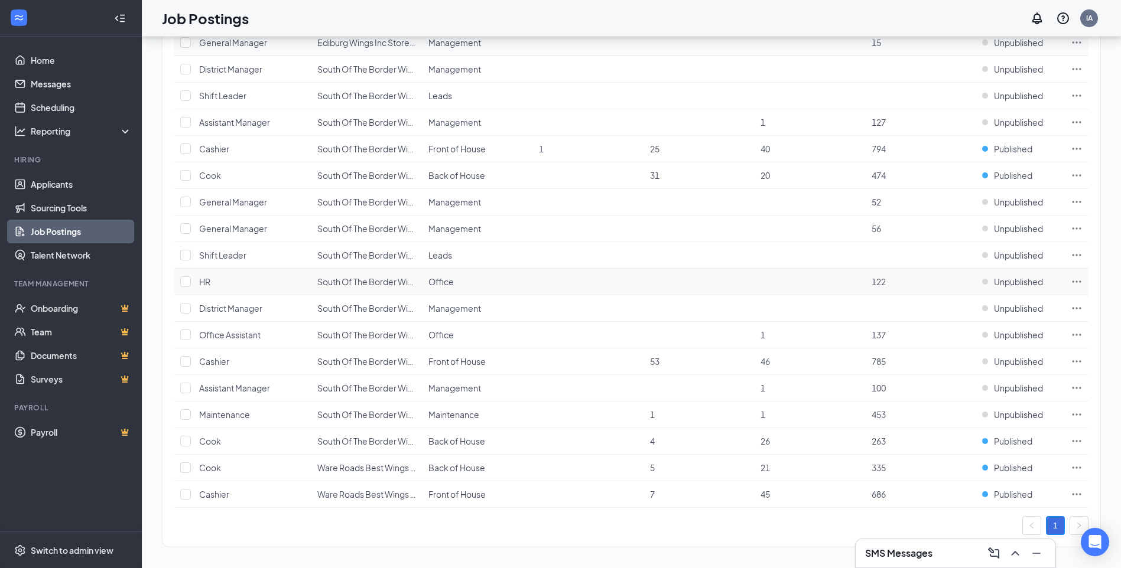
scroll to position [310, 0]
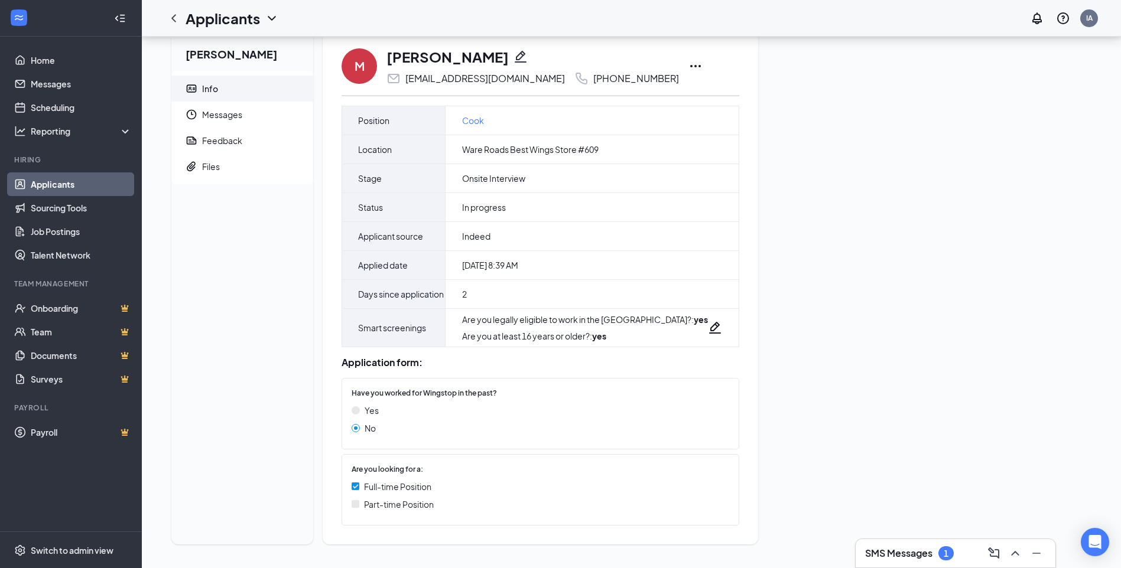
scroll to position [32, 0]
click at [233, 103] on span "Messages" at bounding box center [253, 115] width 102 height 26
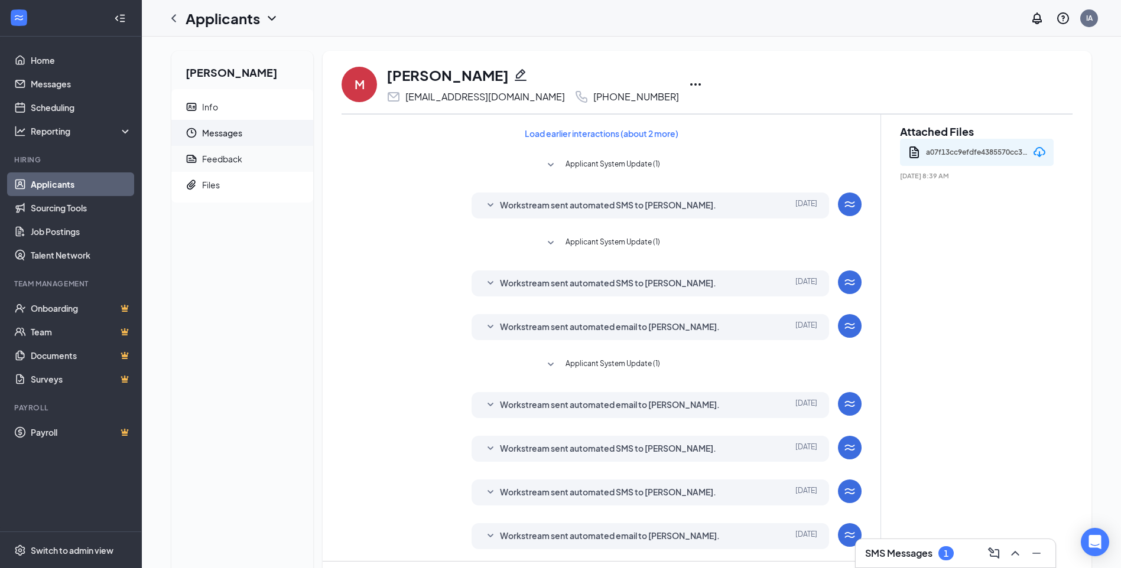
click at [229, 161] on div "Feedback" at bounding box center [222, 159] width 40 height 12
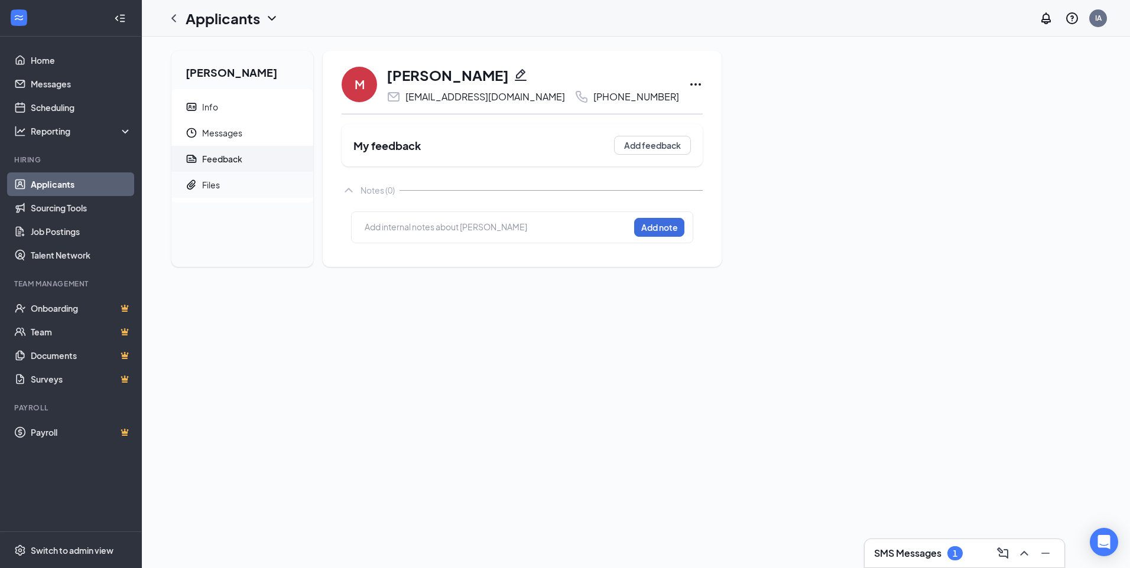
click at [225, 187] on span "Files" at bounding box center [253, 185] width 102 height 26
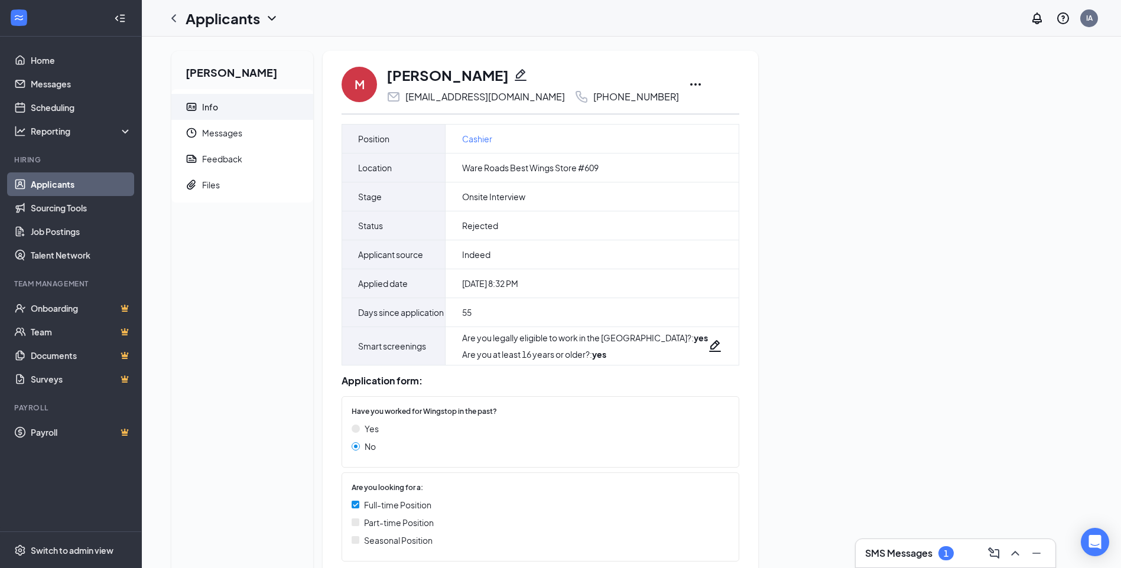
click at [688, 83] on icon "Ellipses" at bounding box center [695, 84] width 14 height 14
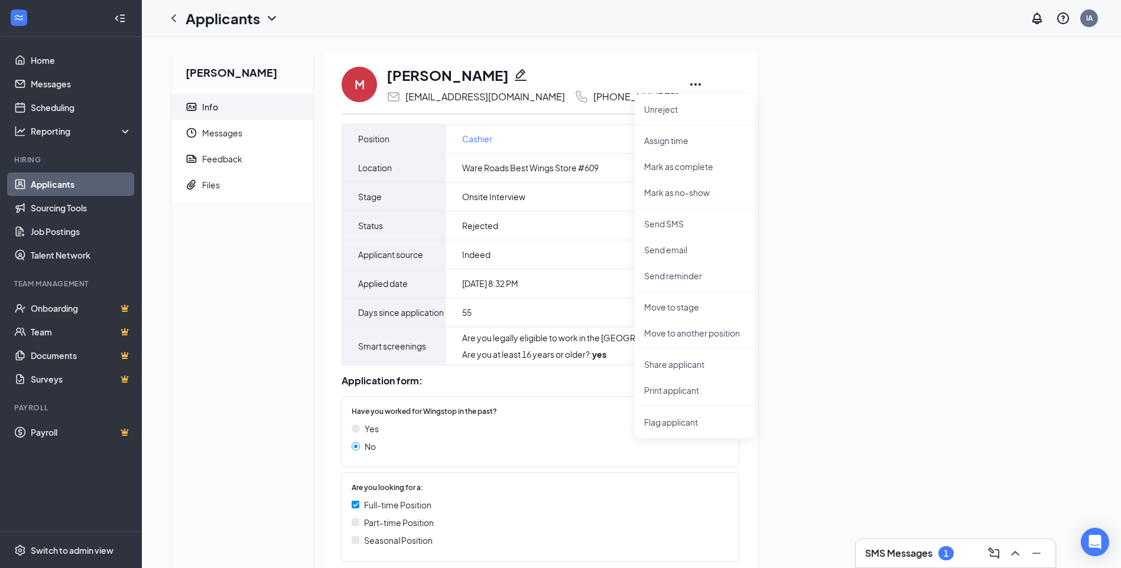
click at [765, 109] on div "Monica Reyes Info Messages Feedback Files M Monica Reyes madairey01@gmail.com +…" at bounding box center [631, 320] width 939 height 539
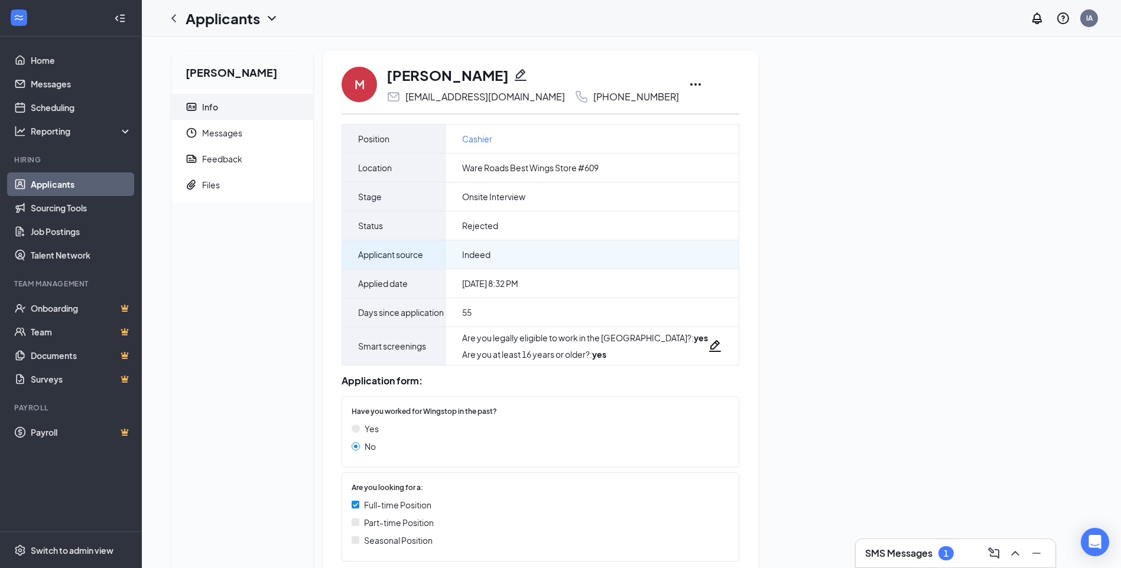
click at [509, 258] on div "Indeed" at bounding box center [592, 254] width 293 height 28
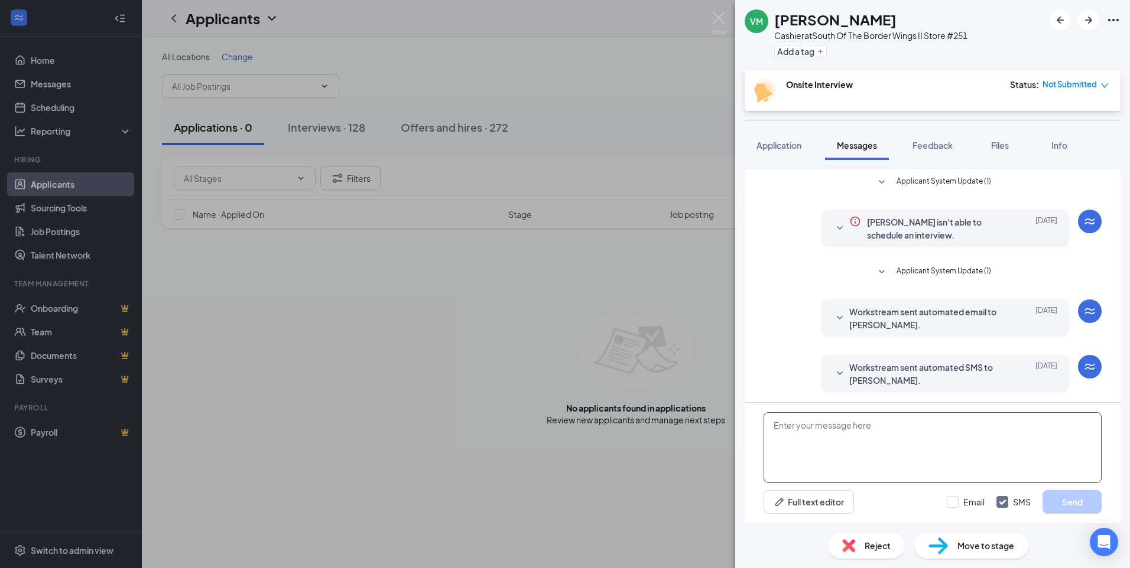
click at [856, 450] on textarea at bounding box center [932, 447] width 338 height 71
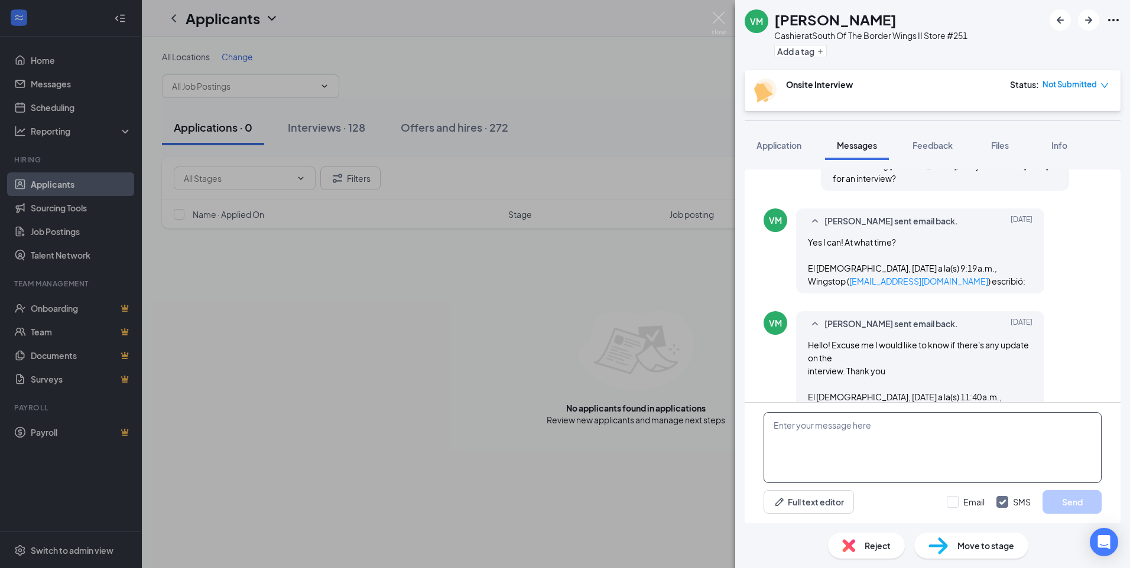
scroll to position [386, 0]
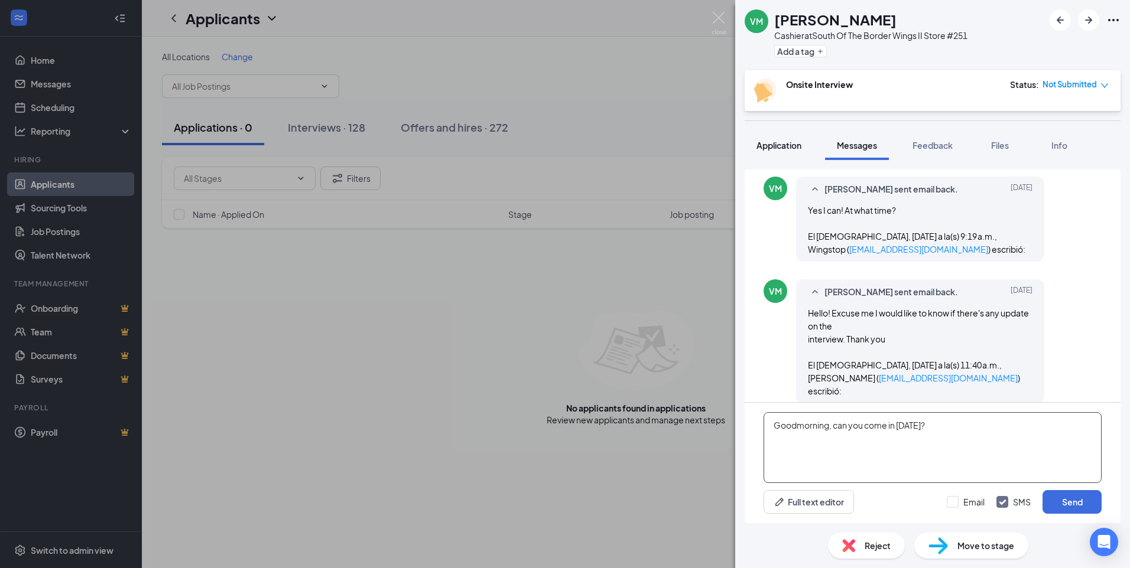
type textarea "Goodmorning, can you come in [DATE]?"
click at [769, 148] on span "Application" at bounding box center [778, 145] width 45 height 11
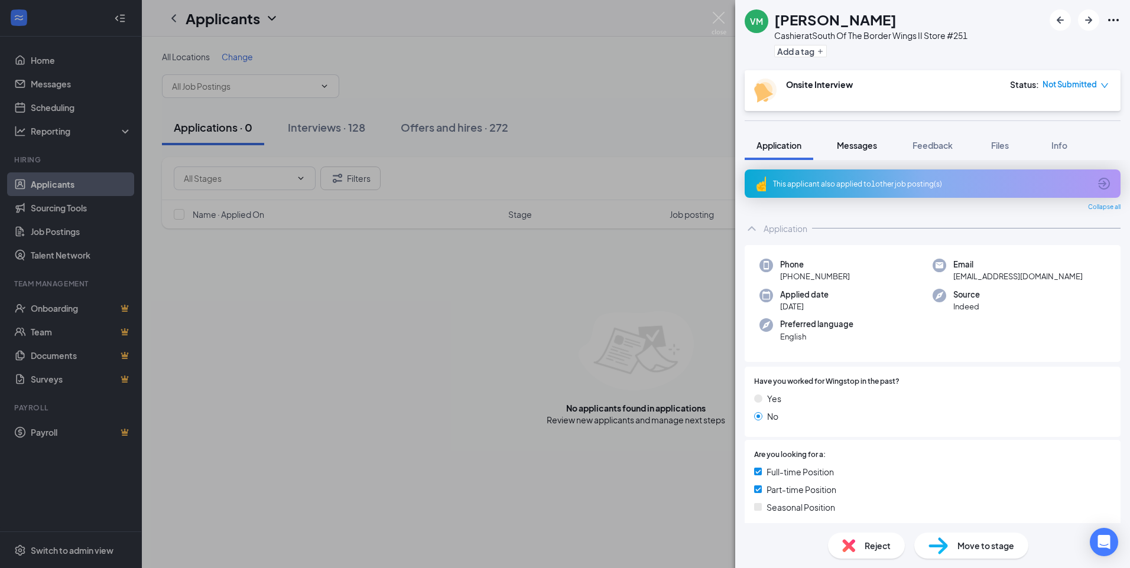
click at [866, 148] on span "Messages" at bounding box center [857, 145] width 40 height 11
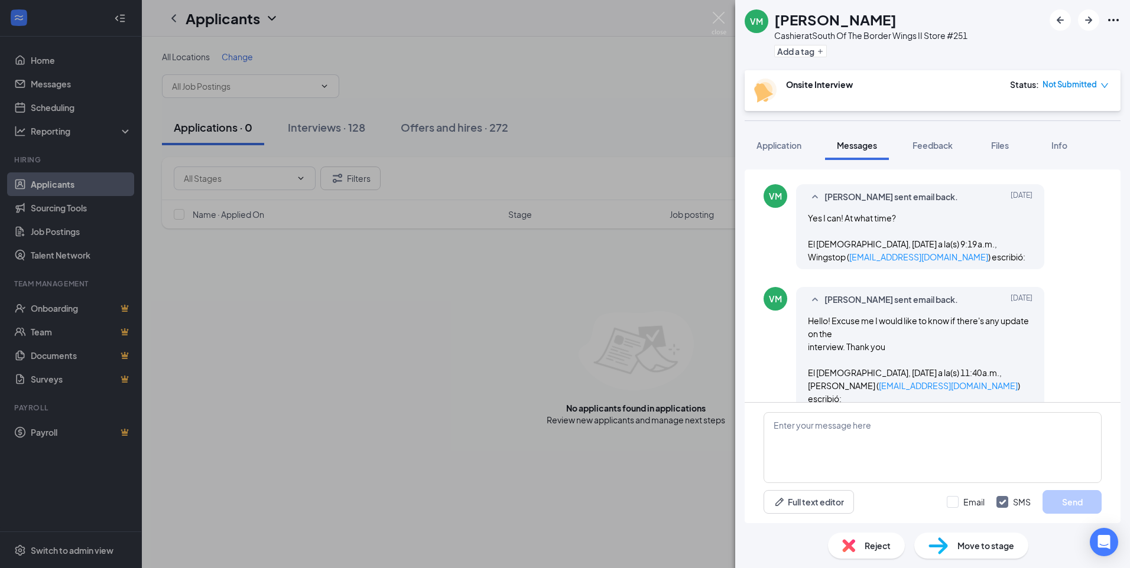
scroll to position [386, 0]
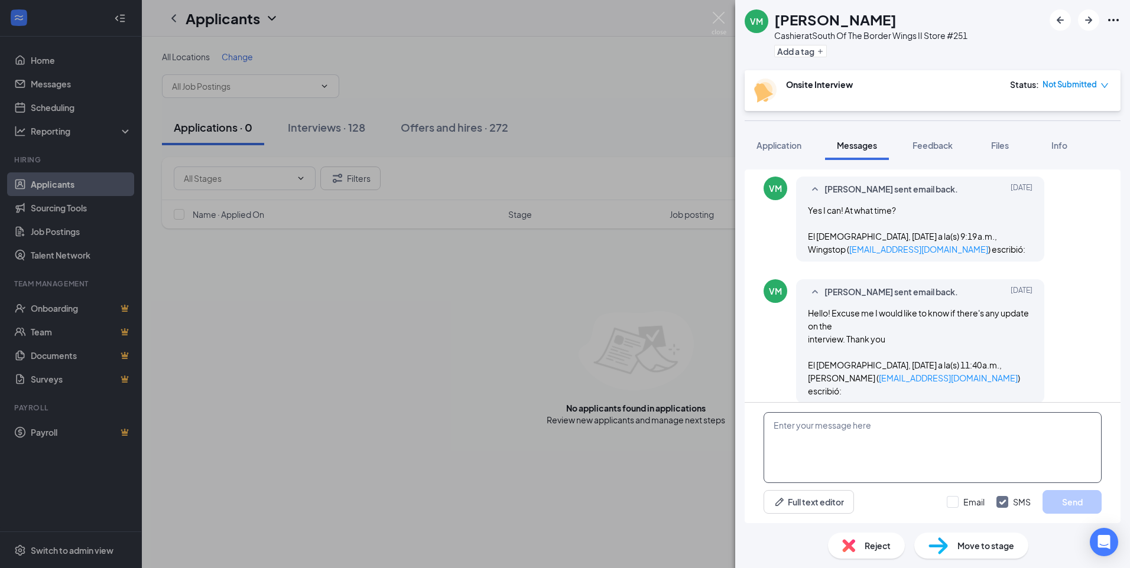
click at [827, 444] on textarea at bounding box center [932, 447] width 338 height 71
type textarea "Good morning, can you come in on Friday?"
click at [1064, 498] on button "Send" at bounding box center [1071, 502] width 59 height 24
click at [968, 506] on input "Email" at bounding box center [966, 502] width 38 height 12
checkbox input "true"
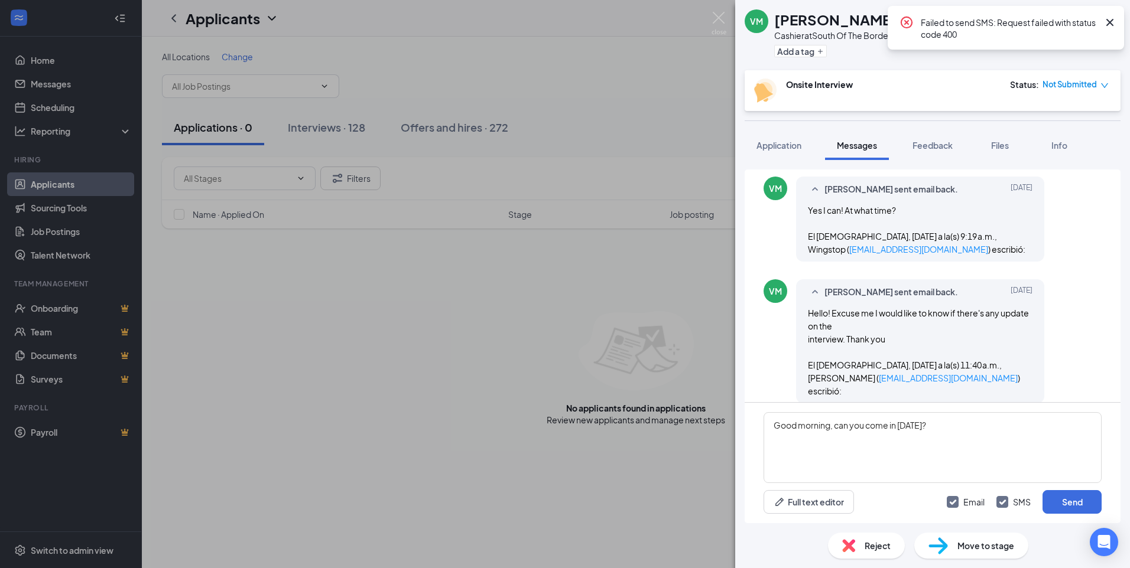
click at [1017, 500] on input "SMS" at bounding box center [1013, 502] width 34 height 12
checkbox input "false"
click at [1052, 499] on button "Send" at bounding box center [1071, 502] width 59 height 24
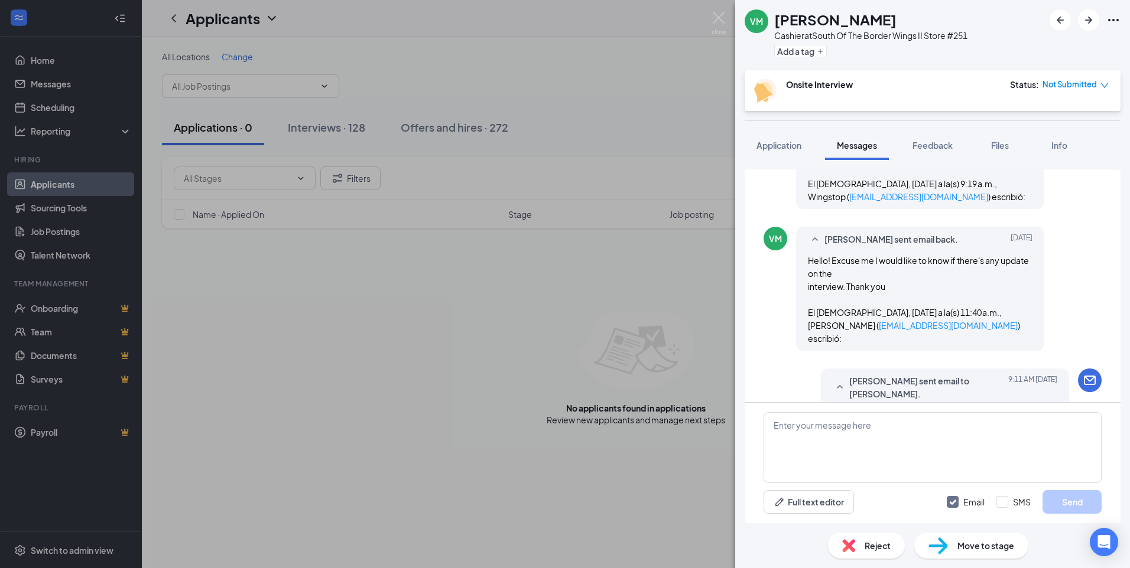
scroll to position [462, 0]
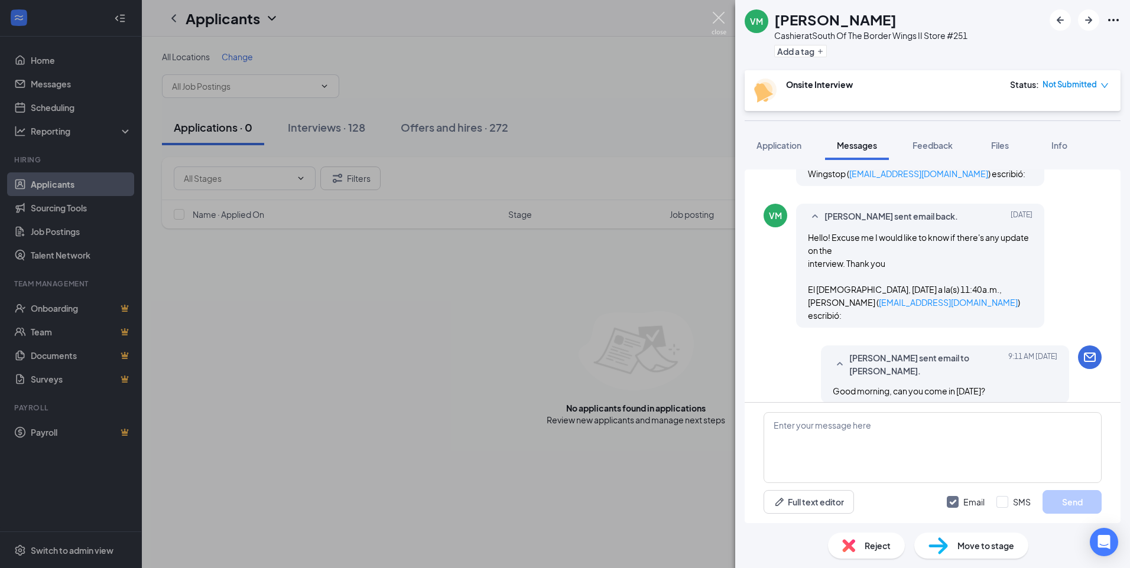
click at [723, 15] on img at bounding box center [718, 23] width 15 height 23
